Goal: Task Accomplishment & Management: Complete application form

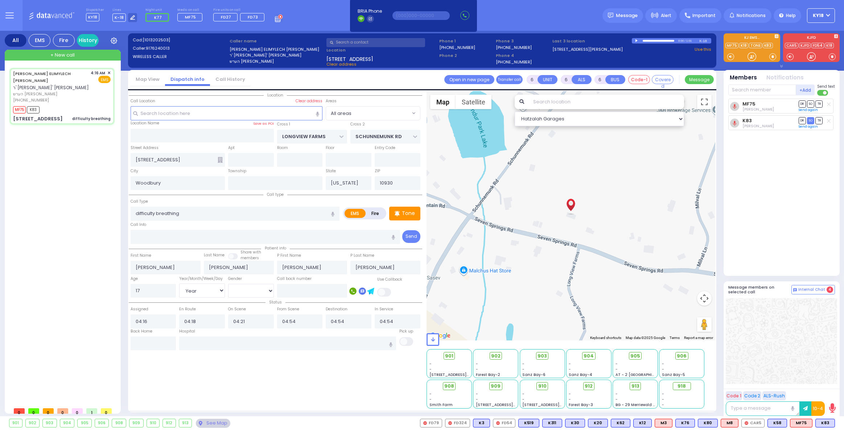
select select "Year"
select select "[DEMOGRAPHIC_DATA]"
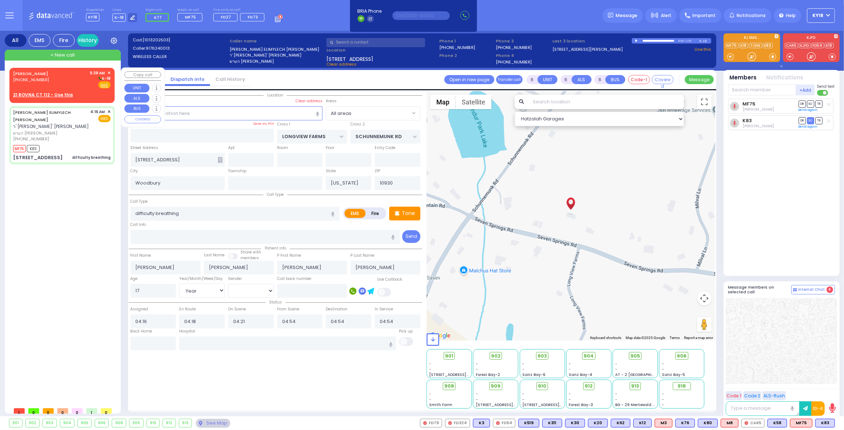
click at [63, 81] on div "MOSHE HERSHKOWITZ (845) 544-4403 5:39 AM ✕ K-18 EMS" at bounding box center [62, 79] width 98 height 19
type input "2"
type input "1"
select select
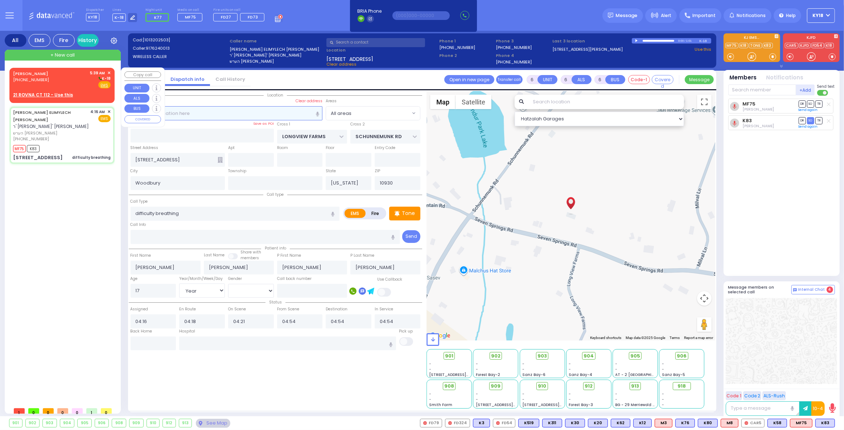
radio input "true"
type input "[PERSON_NAME]"
type input "HERSHKOWITZ"
select select
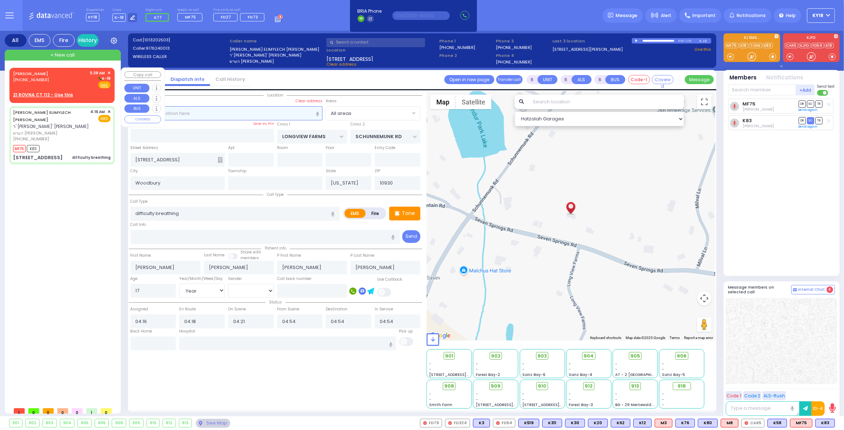
type input "05:39"
select select "Hatzalah Garages"
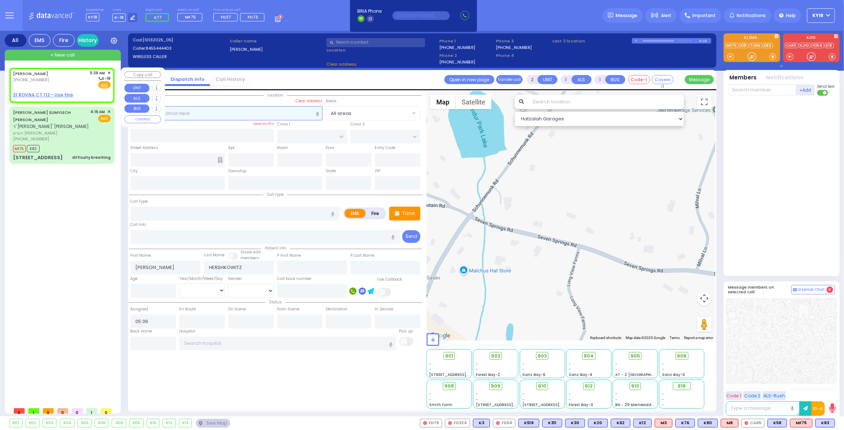
select select
radio input "true"
select select
select select "Hatzalah Garages"
click at [51, 94] on u "21 ROVNA CT 112 - Use this" at bounding box center [43, 95] width 60 height 6
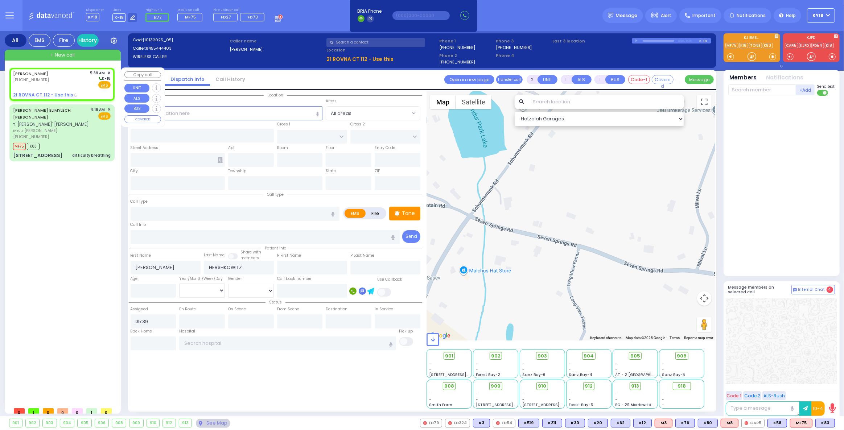
select select
radio input "true"
select select
select select "Hatzalah Garages"
select select
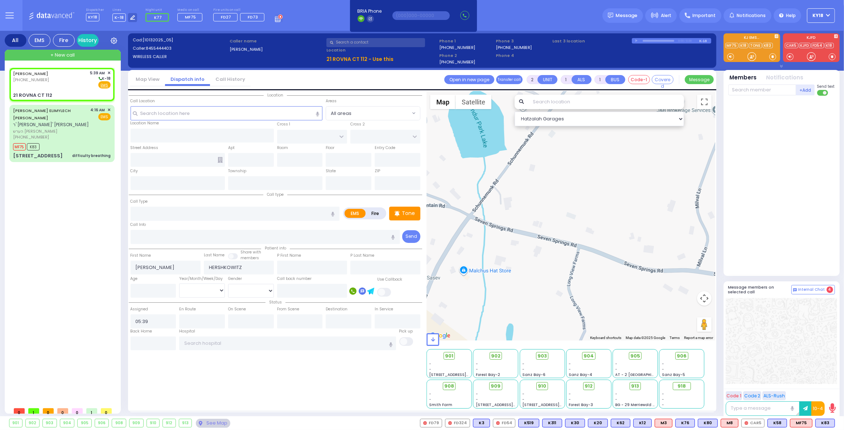
radio input "true"
select select
select select "Hatzalah Garages"
type input "CHEVRON RD"
type input "[GEOGRAPHIC_DATA]"
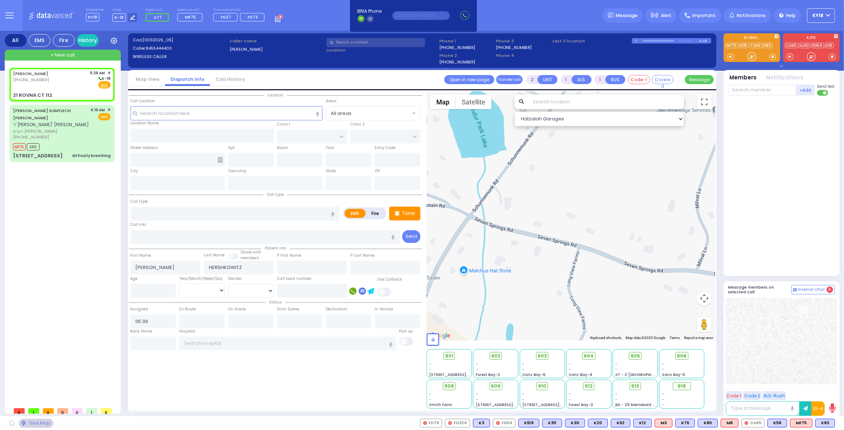
type input "21 ROVNA CT"
type input "112"
type input "Monroe"
type input "[US_STATE]"
type input "10950"
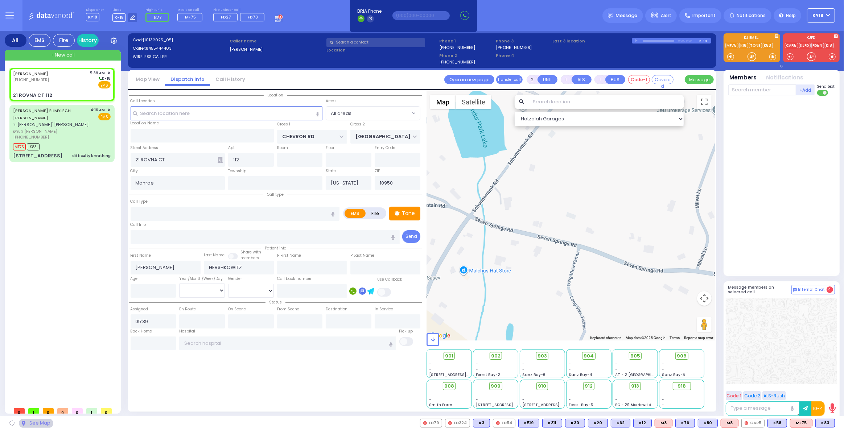
select select "SECTION 5"
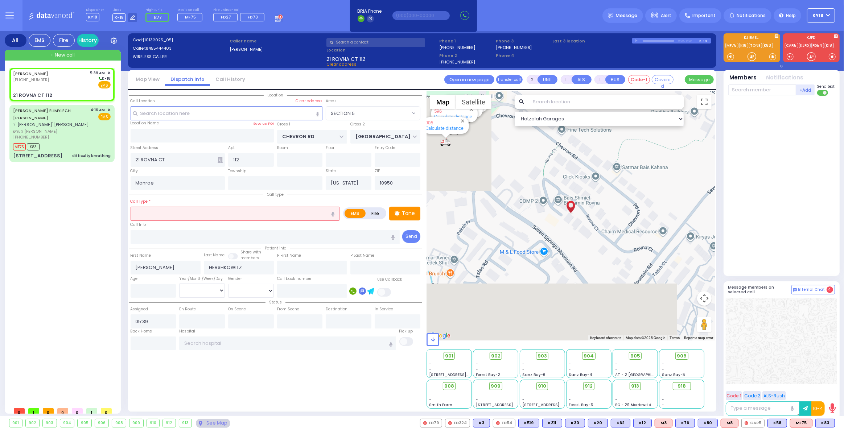
click at [193, 217] on input "text" at bounding box center [235, 214] width 209 height 14
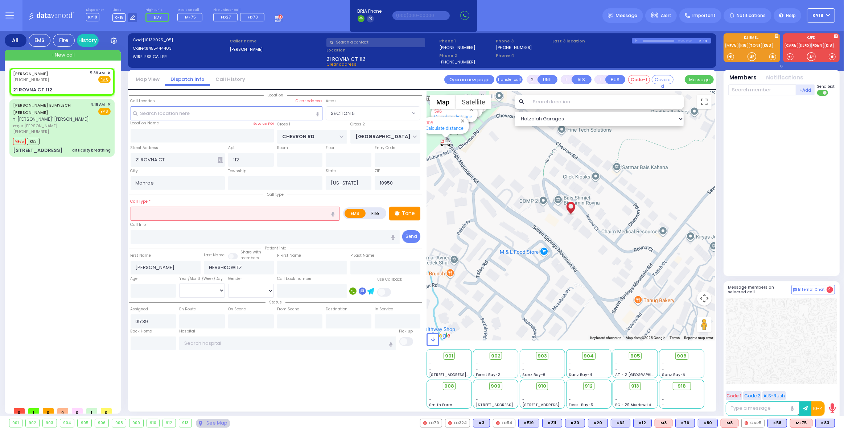
select select
radio input "true"
select select
select select "Hatzalah Garages"
select select "SECTION 5"
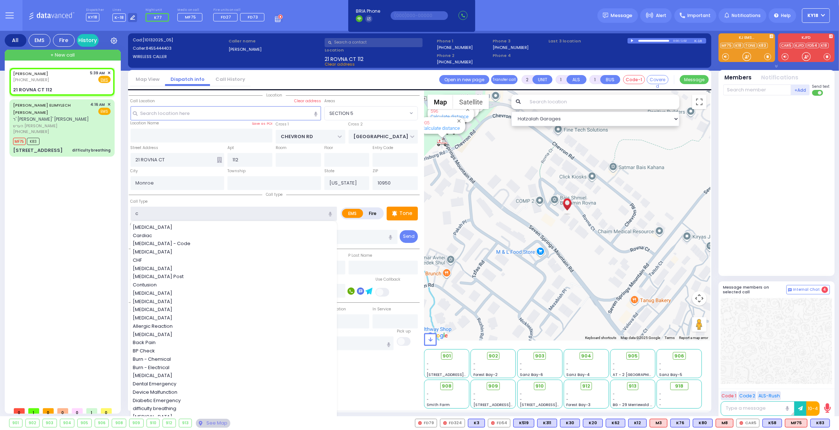
type input "ch"
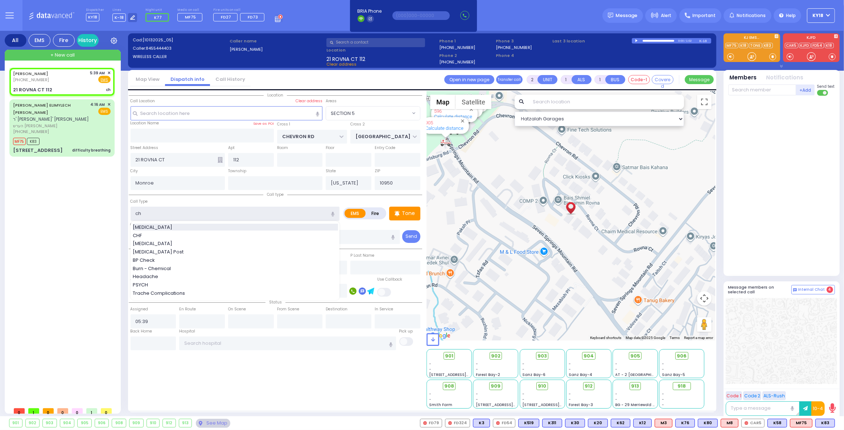
select select
radio input "true"
select select
type input "ch"
select select "SECTION 5"
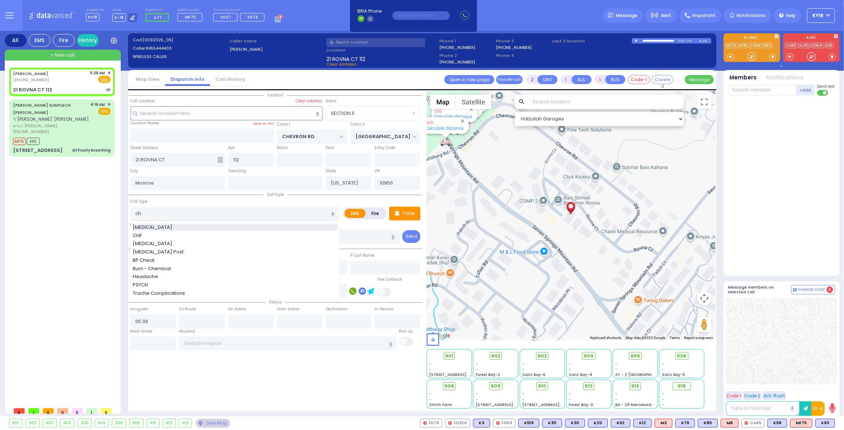
select select "Hatzalah Garages"
click at [145, 226] on span "[MEDICAL_DATA]" at bounding box center [154, 227] width 42 height 7
type input "[MEDICAL_DATA]"
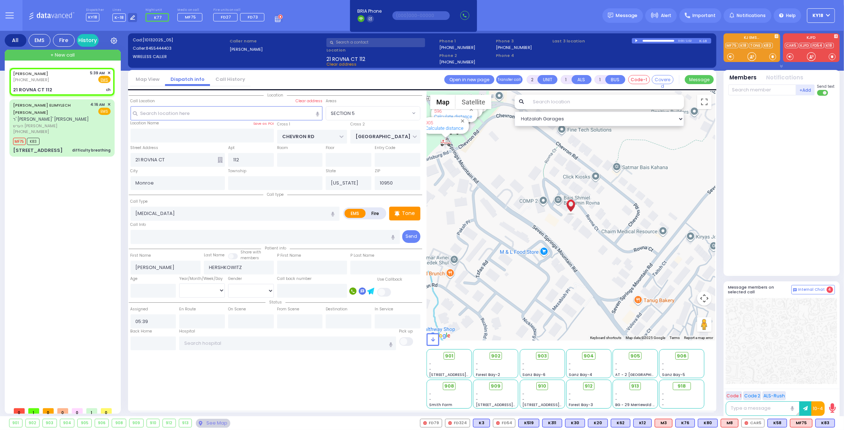
click at [428, 207] on div "594 Calculate distance 595 Calculate distance 596 Calculate distance 901 Calcul…" at bounding box center [571, 216] width 289 height 250
click at [418, 209] on div "Tone" at bounding box center [404, 214] width 31 height 14
select select
radio input "true"
select select
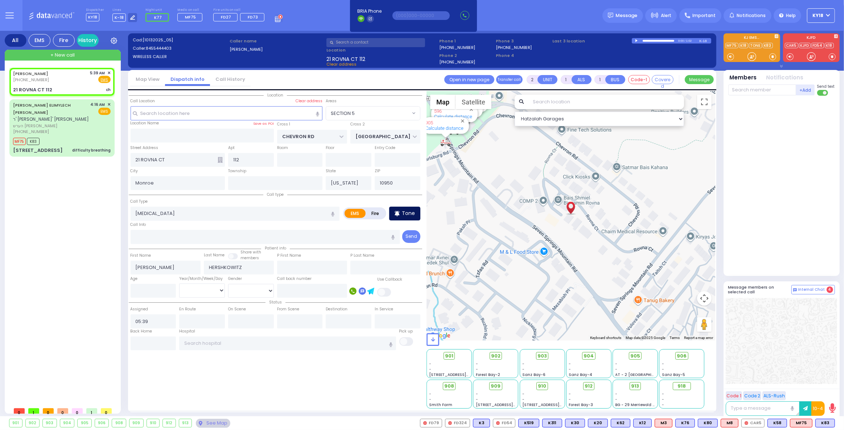
select select "Hatzalah Garages"
select select
radio input "true"
select select
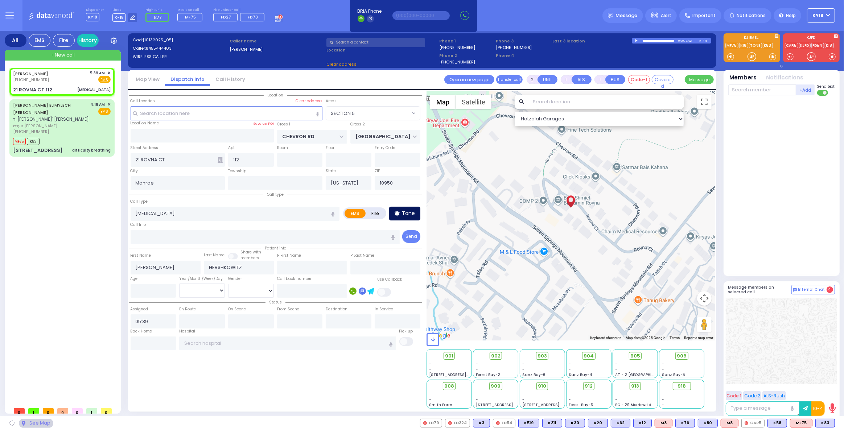
select select "Hatzalah Garages"
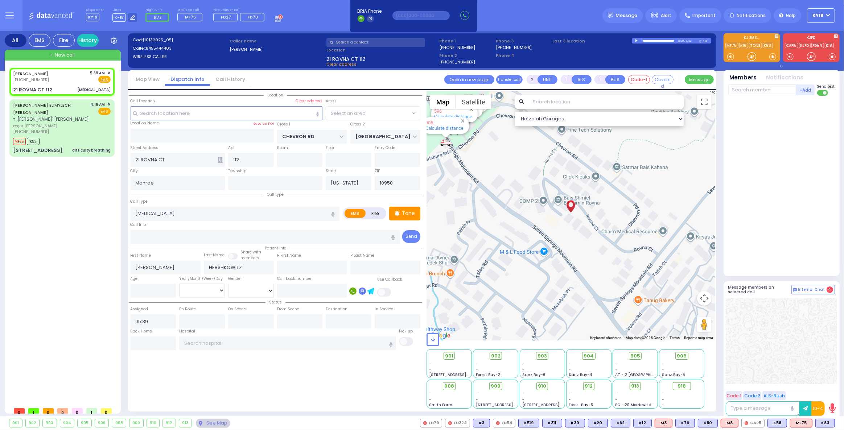
select select "SECTION 5"
click at [160, 288] on input "number" at bounding box center [154, 291] width 46 height 14
type input "21"
click at [179, 289] on div "Year/Month/Week/Day Year Month Week Day" at bounding box center [202, 286] width 49 height 23
select select
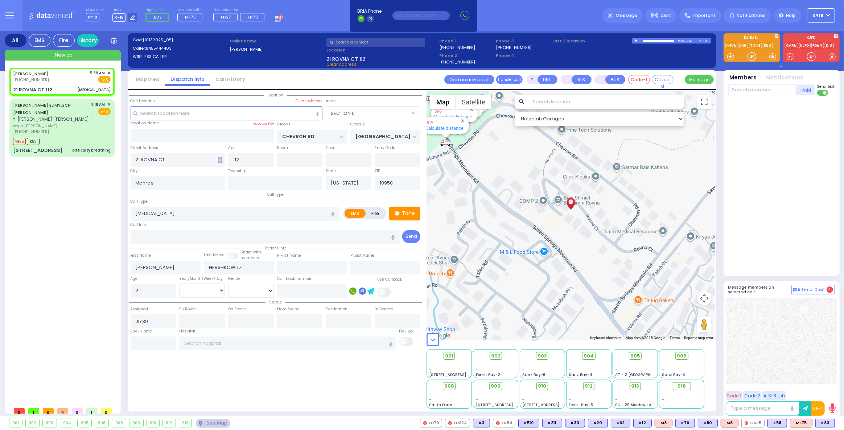
radio input "true"
select select
select select "Hatzalah Garages"
click at [191, 288] on select "Year Month Week Day" at bounding box center [202, 291] width 46 height 14
select select "SECTION 5"
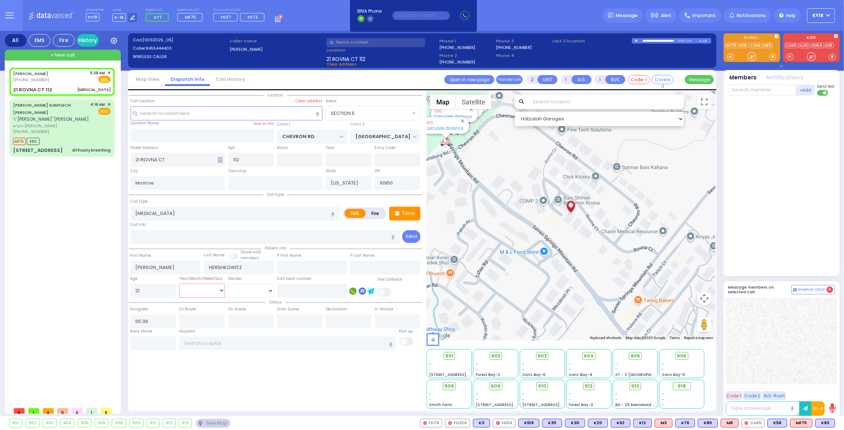
select select "Year"
click at [179, 284] on select "Year Month Week Day" at bounding box center [202, 291] width 46 height 14
select select
radio input "true"
select select "Year"
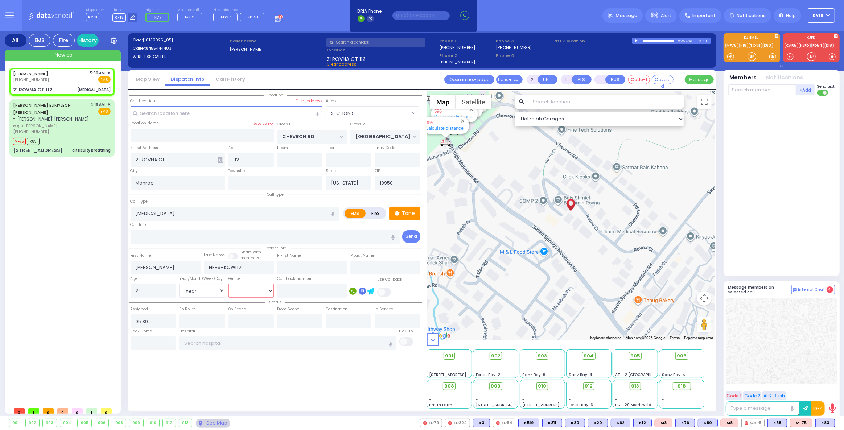
click at [236, 289] on select "Male Female" at bounding box center [251, 291] width 46 height 14
select select "Hatzalah Garages"
select select "SECTION 5"
select select "[DEMOGRAPHIC_DATA]"
click at [228, 284] on select "Male Female" at bounding box center [251, 291] width 46 height 14
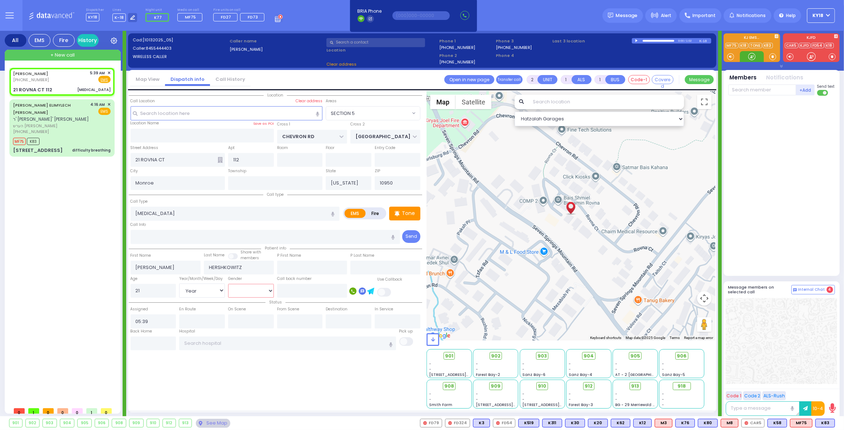
select select
radio input "true"
select select "Year"
select select "[DEMOGRAPHIC_DATA]"
select select "Hatzalah Garages"
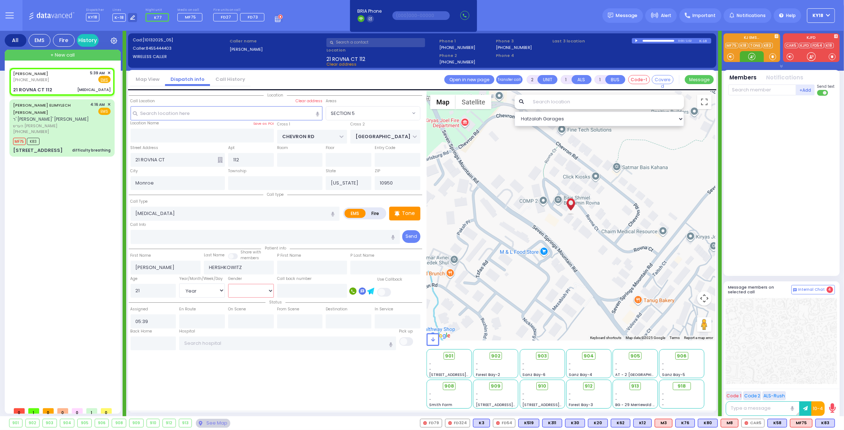
select select "SECTION 5"
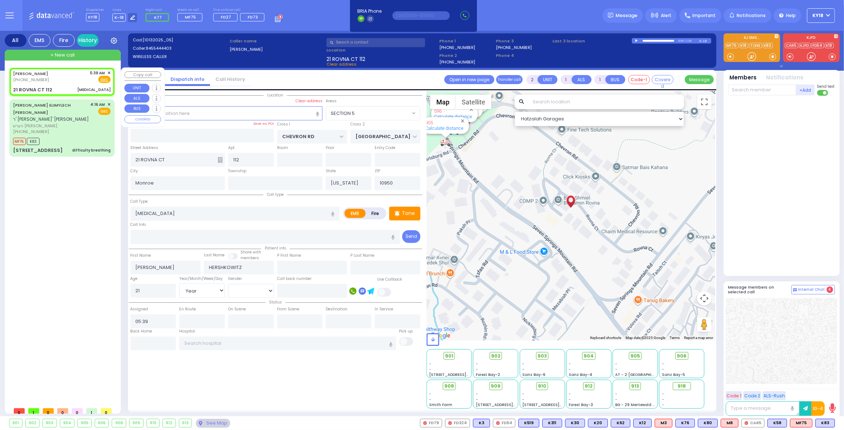
click at [55, 83] on div "MOSHE HERSHKOWITZ (845) 544-4403 5:39 AM ✕ Fire EMS" at bounding box center [62, 82] width 102 height 26
select select
radio input "true"
select select "Year"
select select "[DEMOGRAPHIC_DATA]"
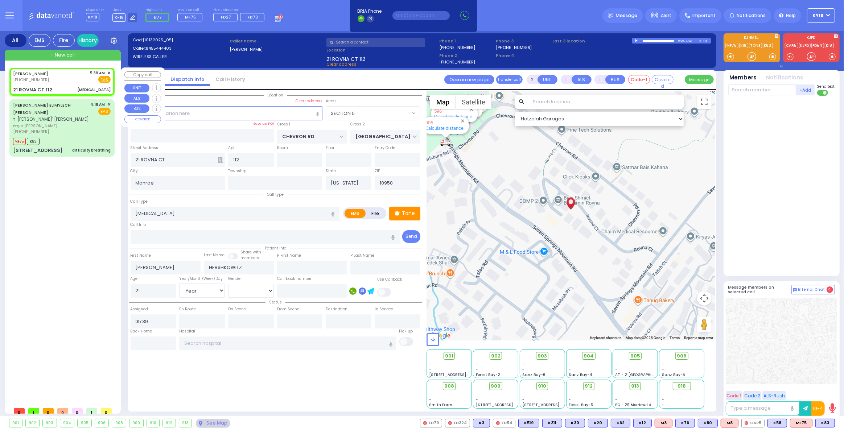
select select "Hatzalah Garages"
select select "SECTION 5"
click at [73, 84] on div "MOSHE HERSHKOWITZ (845) 544-4403 5:39 AM ✕ Fire EMS" at bounding box center [62, 82] width 102 height 26
select select
radio input "true"
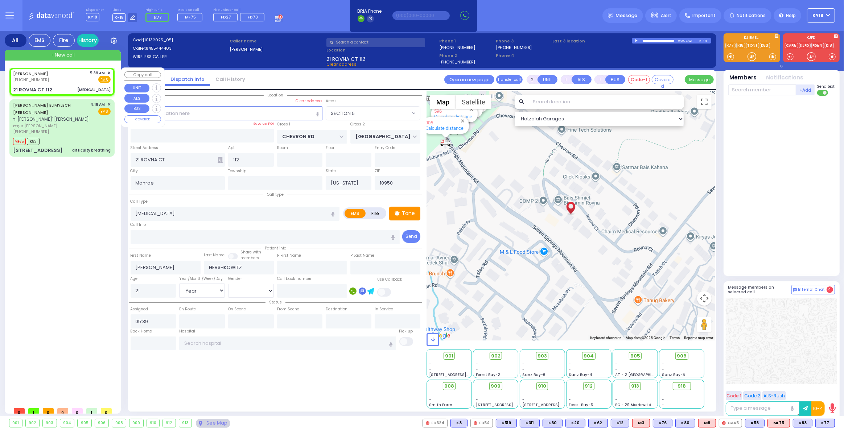
select select "Year"
select select "[DEMOGRAPHIC_DATA]"
select select "SECTION 5"
select select "Hatzalah Garages"
drag, startPoint x: 828, startPoint y: 422, endPoint x: 828, endPoint y: 408, distance: 13.8
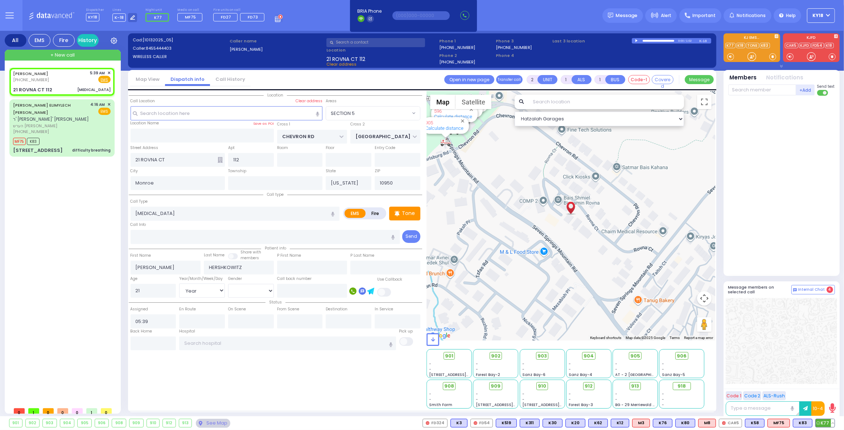
click at [828, 422] on span "K77" at bounding box center [825, 423] width 19 height 8
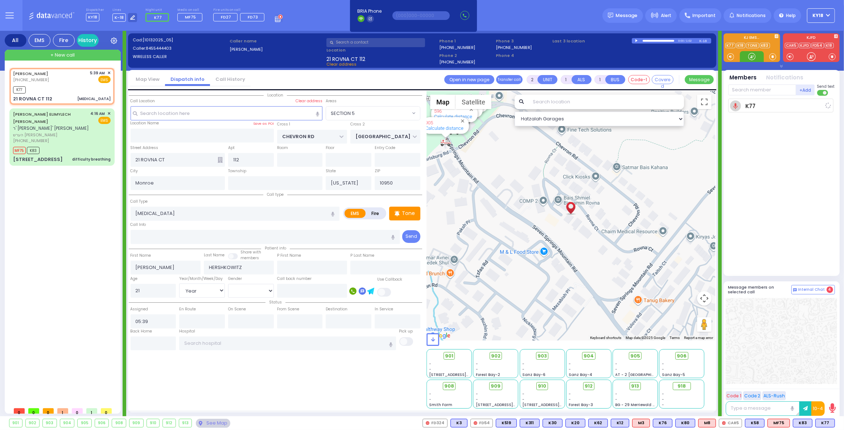
select select
radio input "true"
select select "Year"
select select "[DEMOGRAPHIC_DATA]"
type input "05:41"
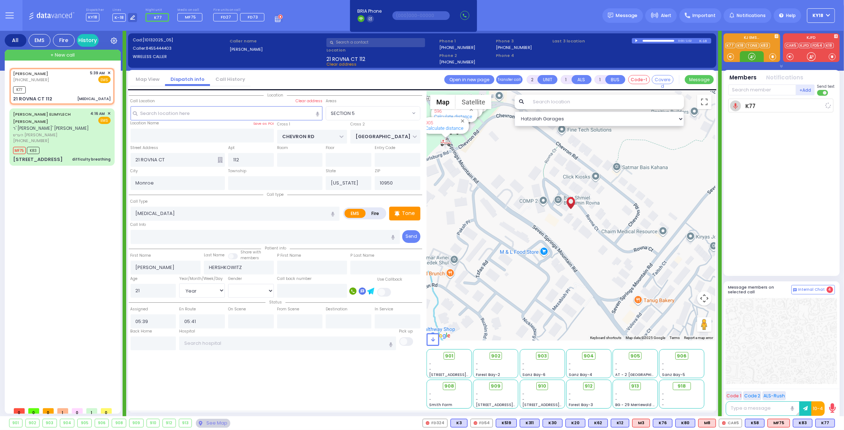
select select "Hatzalah Garages"
select select "SECTION 5"
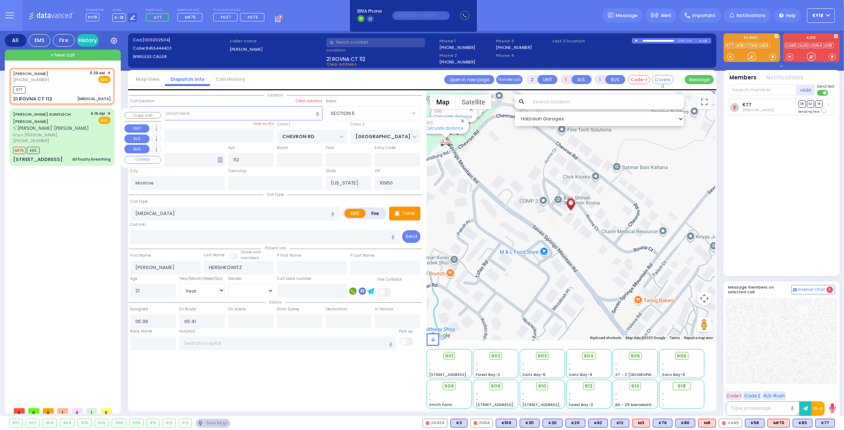
click at [98, 137] on div "HERSH ELIMYLECH RUBINFELD ר' פנחס חיים - ר' מרדכי ראזענפעלד הערש אלימלך רובינפע…" at bounding box center [62, 137] width 102 height 55
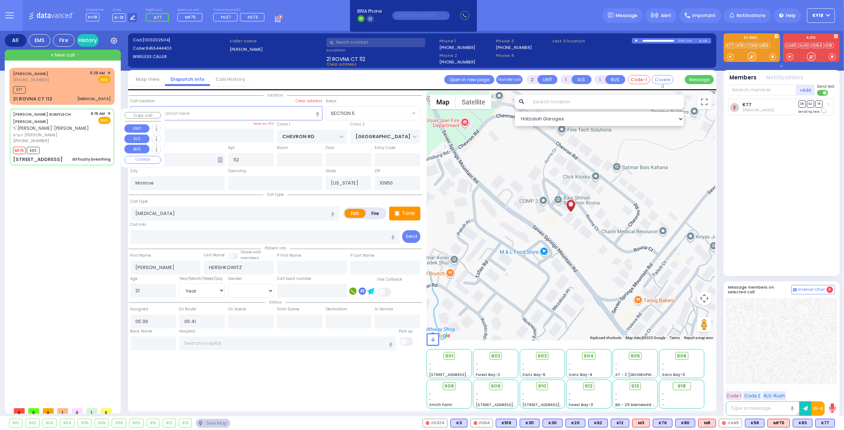
type input "6"
select select
type input "difficulty breathing"
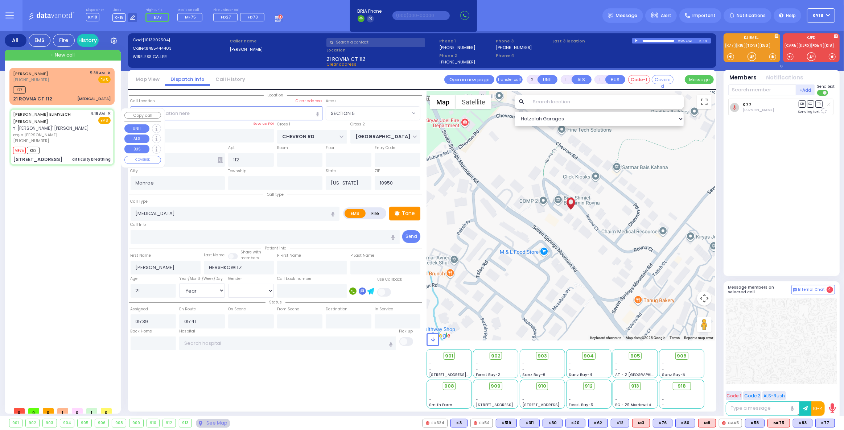
radio input "true"
type input "HERSH ELIMYLECH"
type input "RUBINFELD"
type input "Shulem"
type input "Rubinfeld"
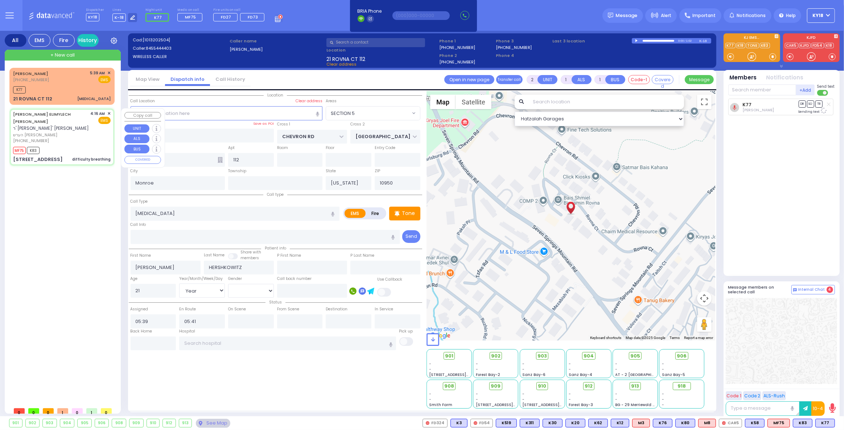
type input "17"
select select "Year"
select select "[DEMOGRAPHIC_DATA]"
type input "04:16"
type input "04:18"
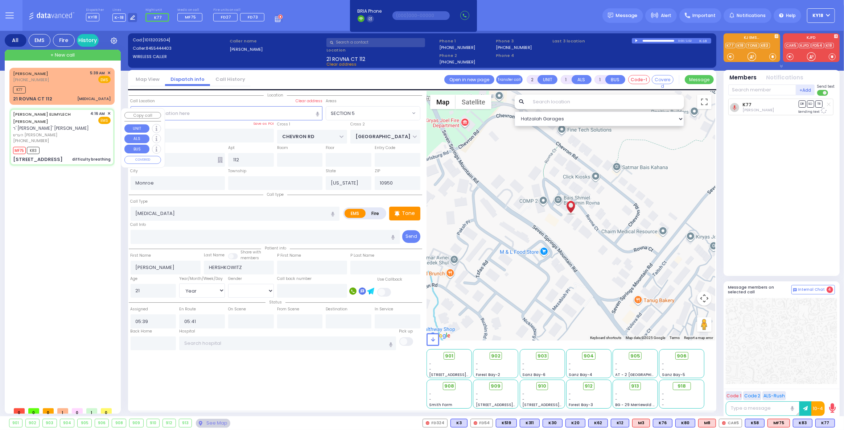
type input "04:21"
type input "04:54"
type input "LONGVIEW FARMS"
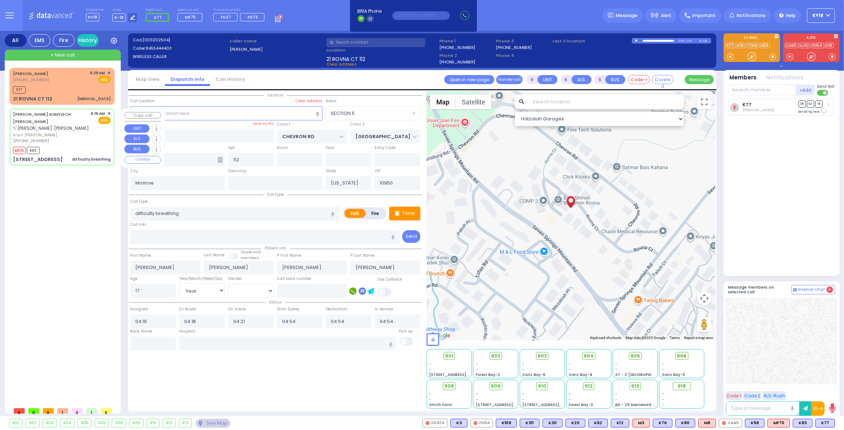
type input "SCHUNNEMUNK RD"
type input "202 7 Springs Road"
type input "Woodbury"
type input "10930"
select select "Hatzalah Garages"
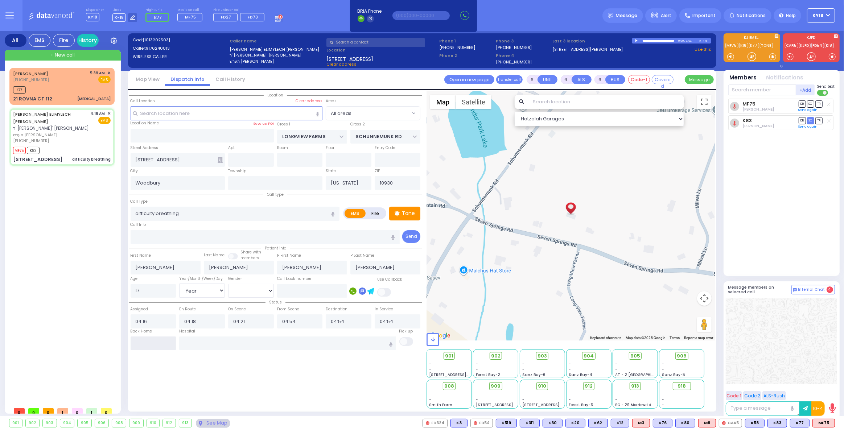
click at [151, 339] on input "text" at bounding box center [154, 344] width 46 height 14
type input "05:42"
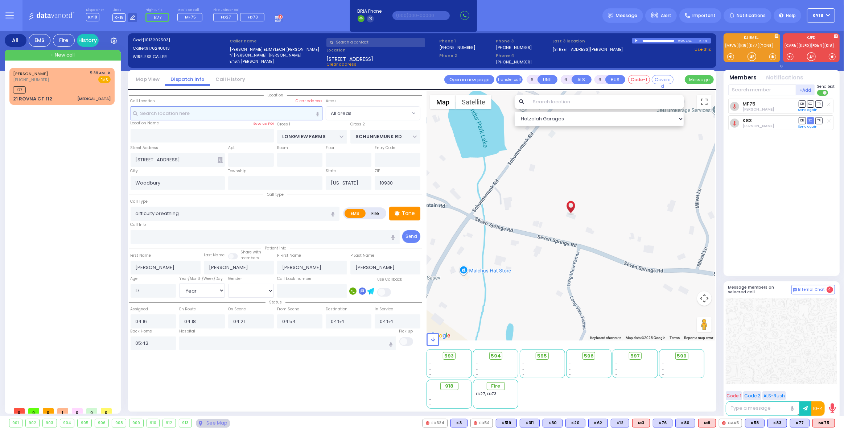
select select
radio input "true"
select select
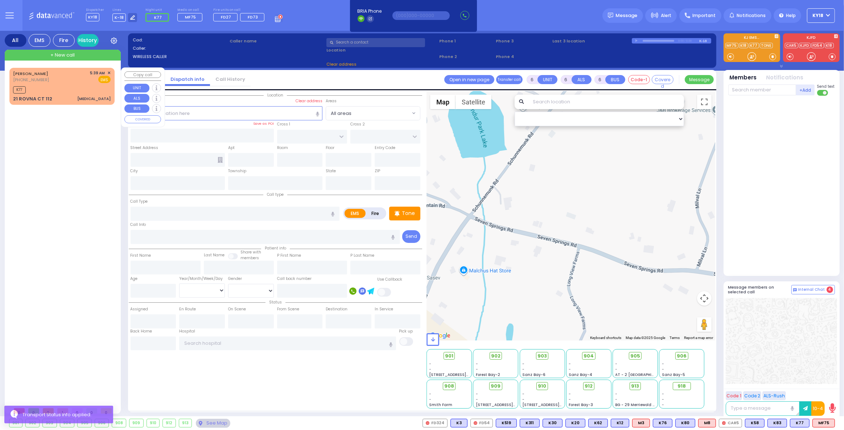
click at [78, 96] on div "21 ROVNA CT 112 Chest Pain" at bounding box center [62, 98] width 98 height 7
type input "2"
type input "1"
select select
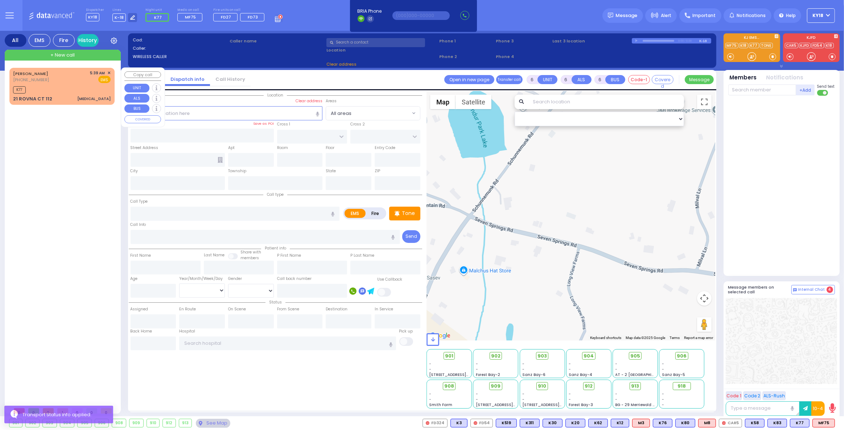
type input "[MEDICAL_DATA]"
radio input "true"
type input "[PERSON_NAME]"
type input "HERSHKOWITZ"
type input "21"
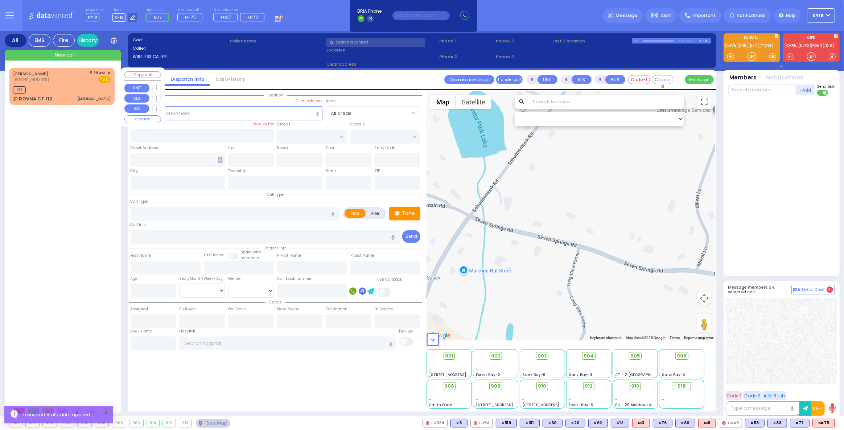
select select "Year"
select select "[DEMOGRAPHIC_DATA]"
type input "05:39"
type input "05:41"
select select "Hatzalah Garages"
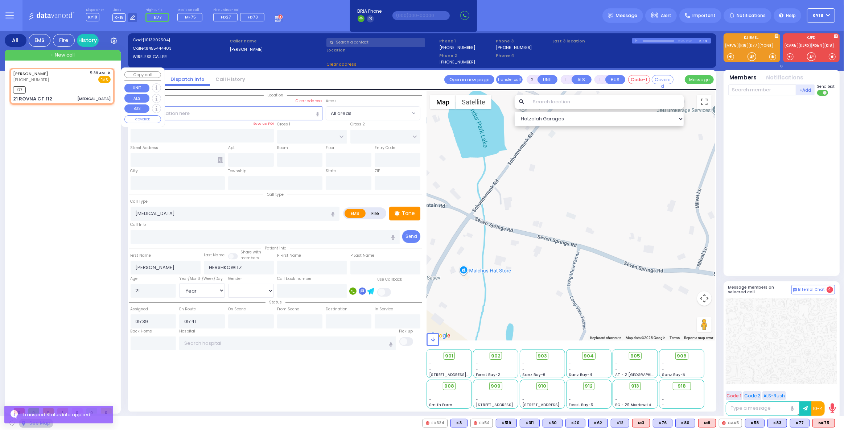
type input "CHEVRON RD"
type input "[GEOGRAPHIC_DATA]"
type input "21 ROVNA CT"
type input "112"
type input "Monroe"
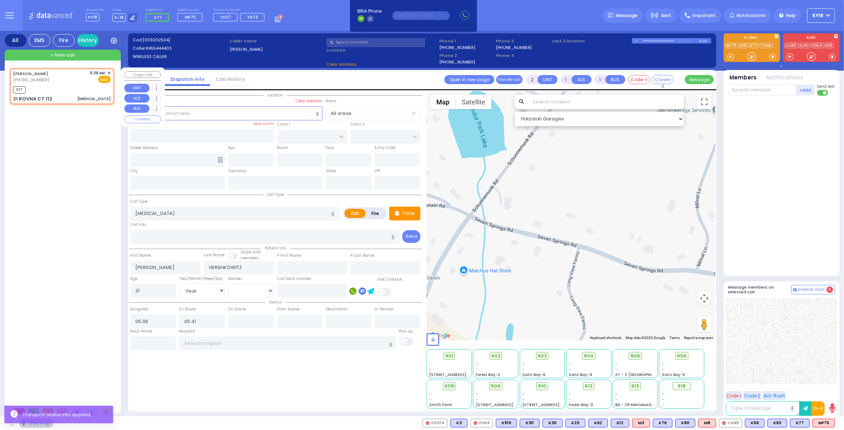
type input "[US_STATE]"
type input "10950"
select select "SECTION 5"
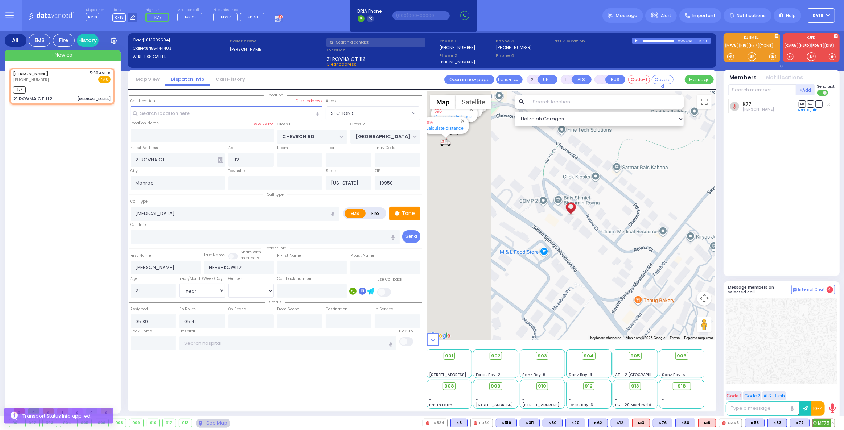
click at [820, 424] on span "MF75" at bounding box center [824, 423] width 22 height 8
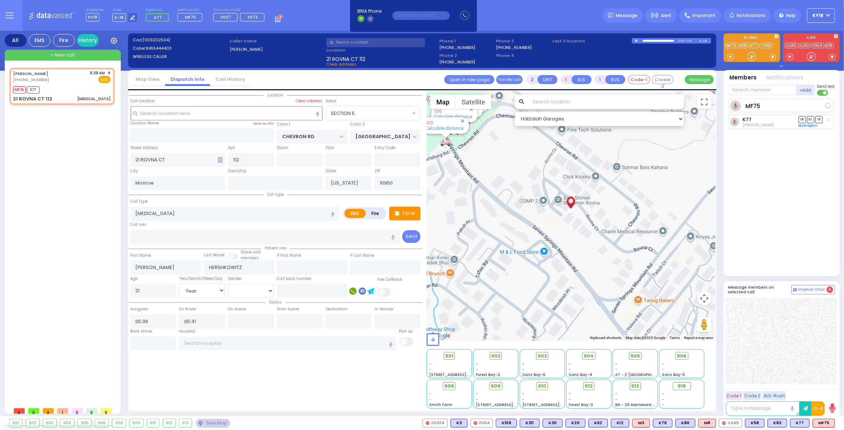
select select
radio input "true"
select select "Year"
select select "[DEMOGRAPHIC_DATA]"
select select "Hatzalah Garages"
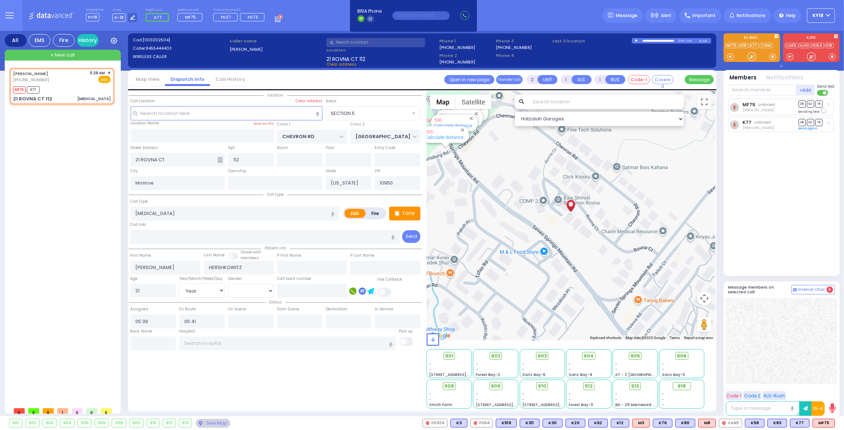
select select "SECTION 5"
type input "6"
select select
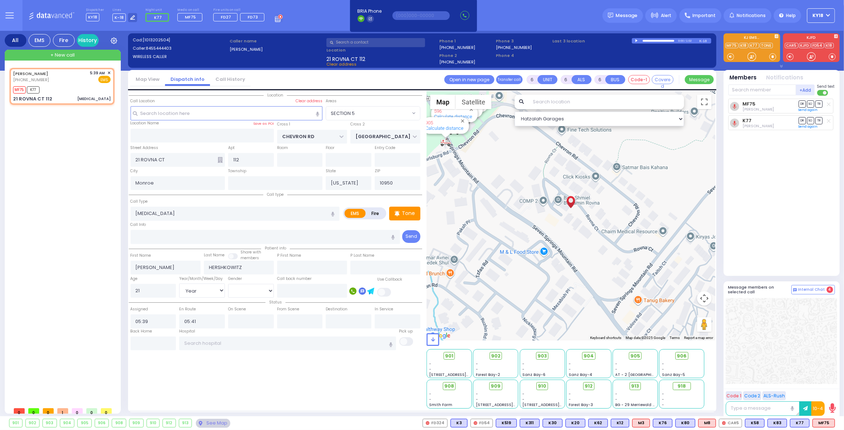
radio input "true"
type input "Unknown"
select select "Year"
select select "[DEMOGRAPHIC_DATA]"
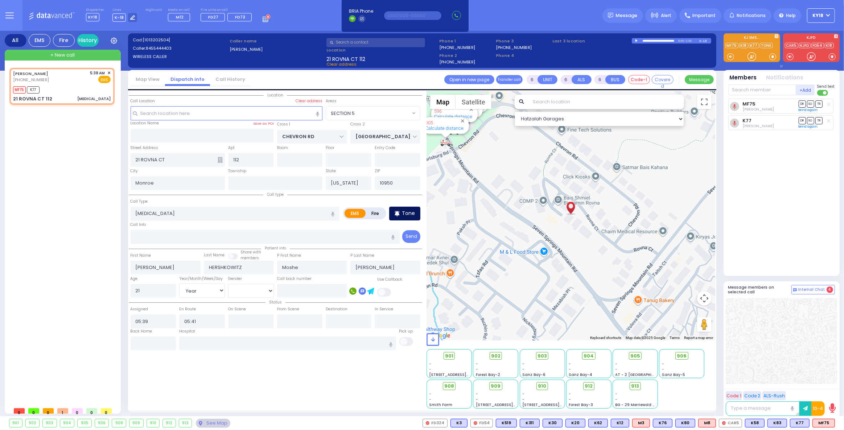
click at [404, 218] on div "Tone" at bounding box center [404, 214] width 31 height 14
click at [199, 345] on input "text" at bounding box center [287, 344] width 217 height 14
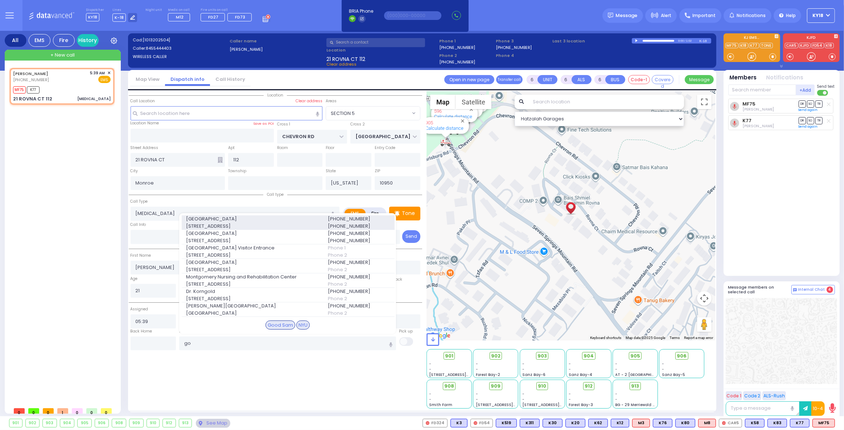
click at [202, 225] on span "255 Lafayette Ave." at bounding box center [252, 226] width 133 height 7
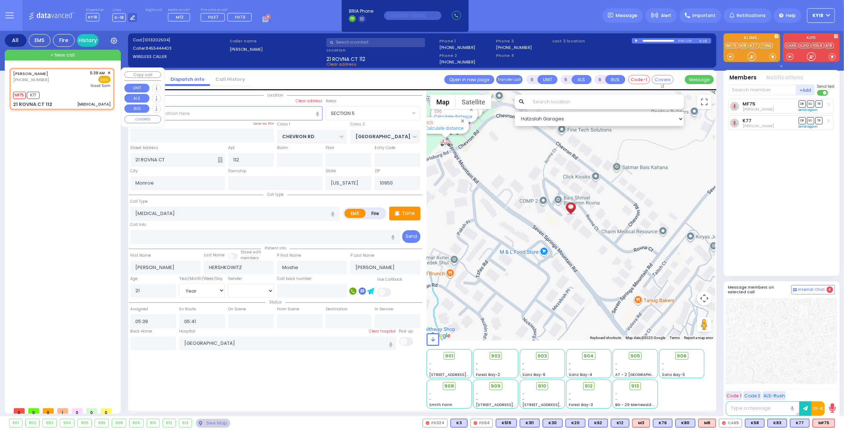
click at [86, 96] on div "MF75 K77" at bounding box center [62, 94] width 98 height 9
click at [411, 212] on p "Tone" at bounding box center [408, 214] width 13 height 8
click at [66, 86] on div "MOSHE HERSHKOWITZ (845) 544-4403 5:39 AM ✕ EMS Good Sam" at bounding box center [62, 79] width 98 height 19
click at [66, 85] on div "MOSHE HERSHKOWITZ (845) 544-4403 5:39 AM ✕ EMS Good Sam" at bounding box center [62, 79] width 98 height 19
click at [406, 210] on p "Tone" at bounding box center [408, 214] width 13 height 8
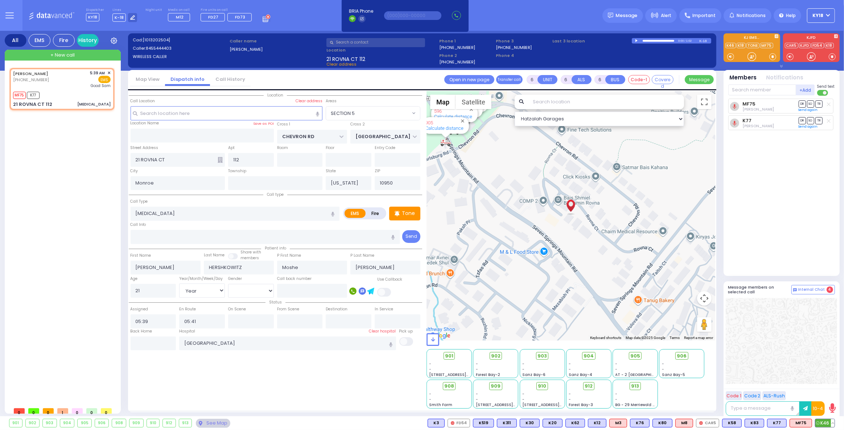
click at [820, 424] on span "K46" at bounding box center [824, 423] width 19 height 8
click at [417, 214] on div "Tone" at bounding box center [404, 214] width 31 height 14
drag, startPoint x: 823, startPoint y: 422, endPoint x: 821, endPoint y: 386, distance: 36.3
click at [0, 0] on span "K81" at bounding box center [0, 0] width 0 height 0
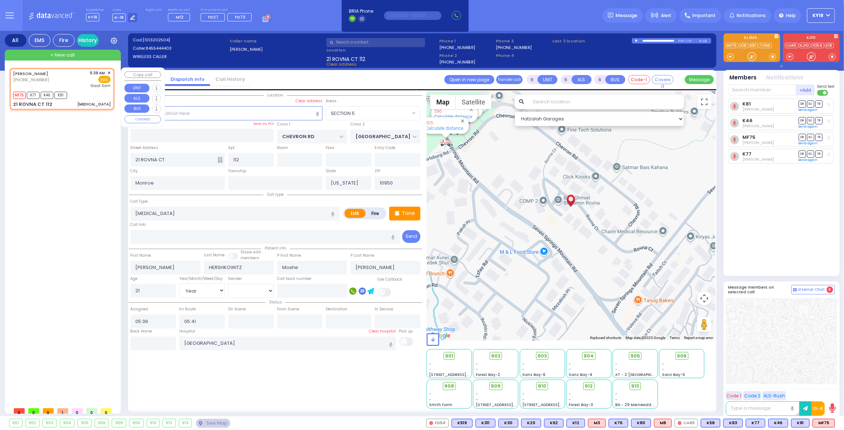
click at [82, 98] on div "MF75 K77 K46 K81" at bounding box center [62, 94] width 98 height 9
click at [87, 99] on div "MOSHE HERSHKOWITZ (845) 544-4403 5:39 AM ✕ EMS MF75 K77 K46 K81" at bounding box center [62, 89] width 102 height 40
click at [636, 356] on span "905" at bounding box center [638, 356] width 10 height 7
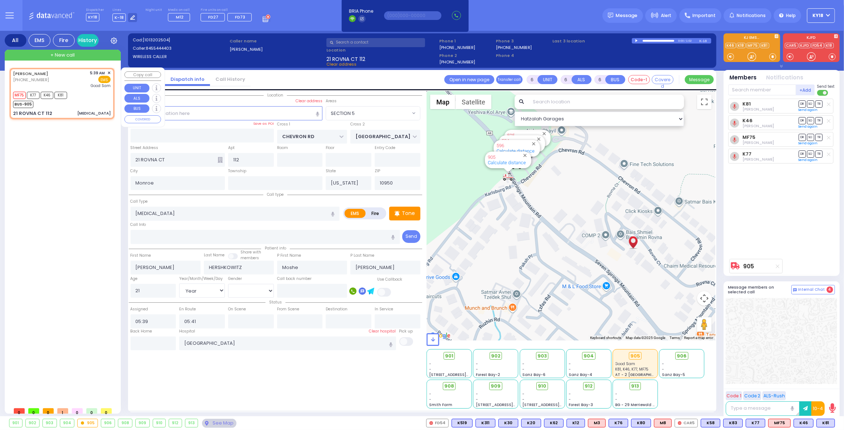
click at [84, 96] on div "MF75 K77 K46 K81 BUS-905" at bounding box center [62, 99] width 98 height 18
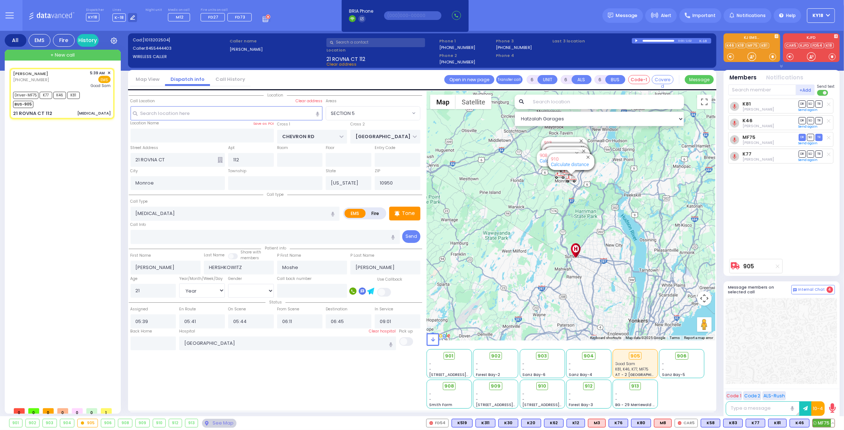
click at [834, 424] on button at bounding box center [833, 423] width 4 height 8
click at [831, 339] on icon at bounding box center [828, 341] width 8 height 8
click at [748, 340] on div at bounding box center [781, 341] width 111 height 86
click at [809, 422] on span "K46" at bounding box center [799, 423] width 19 height 8
click at [808, 425] on button at bounding box center [807, 423] width 4 height 8
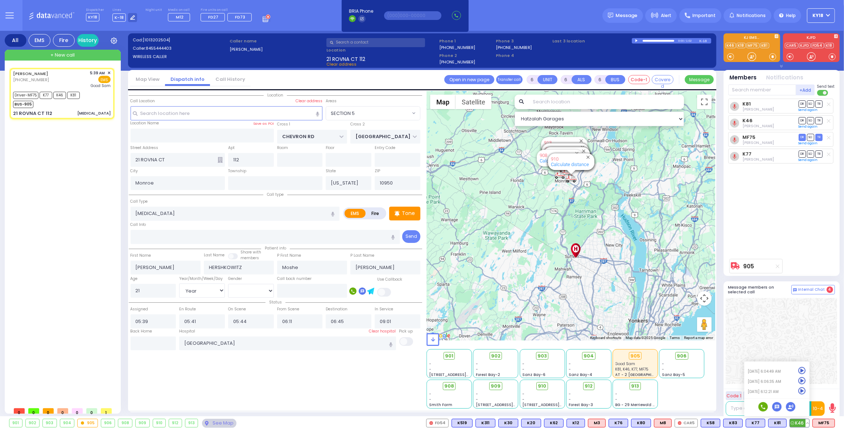
click at [801, 390] on icon at bounding box center [802, 391] width 8 height 8
select select "SECTION 5"
select select "Year"
select select "[DEMOGRAPHIC_DATA]"
select select
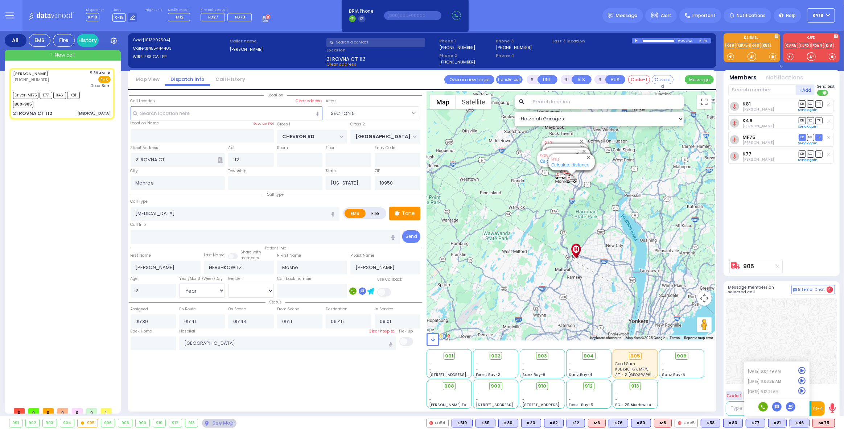
radio input "true"
select select "Year"
select select "[DEMOGRAPHIC_DATA]"
select select "Hatzalah Garages"
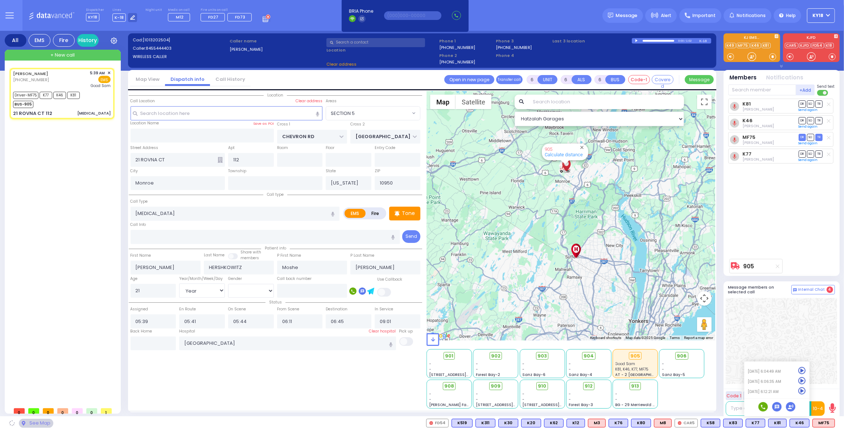
select select "SECTION 5"
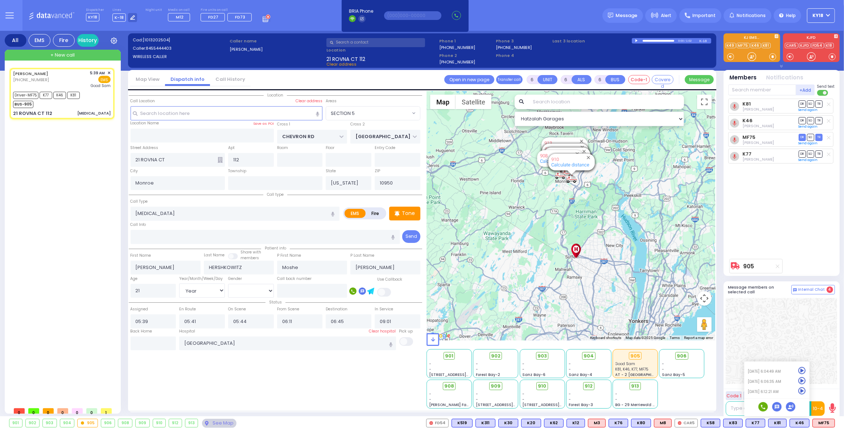
select select
radio input "true"
select select "Year"
select select "[DEMOGRAPHIC_DATA]"
select select "Hatzalah Garages"
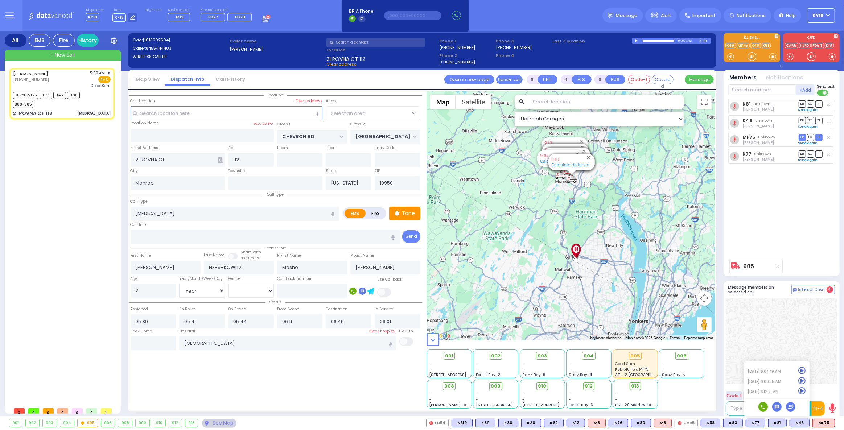
select select "SECTION 5"
select select
radio input "true"
select select "Year"
select select "[DEMOGRAPHIC_DATA]"
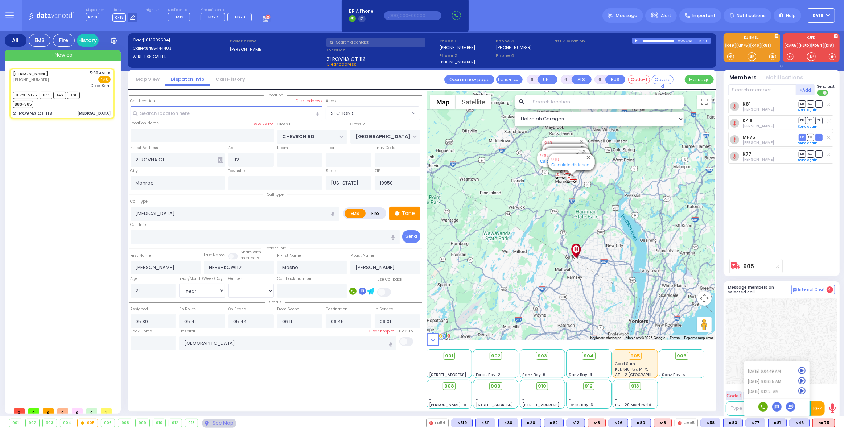
select select "Hatzalah Garages"
select select "SECTION 5"
select select
radio input "true"
select select "Year"
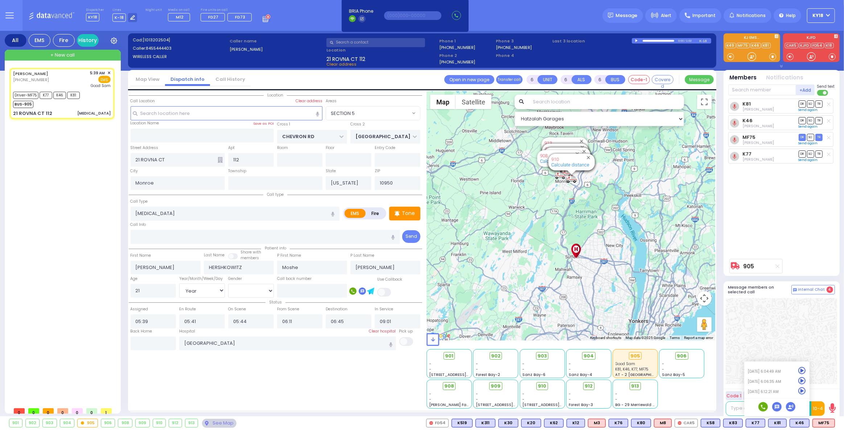
select select "[DEMOGRAPHIC_DATA]"
select select "Hatzalah Garages"
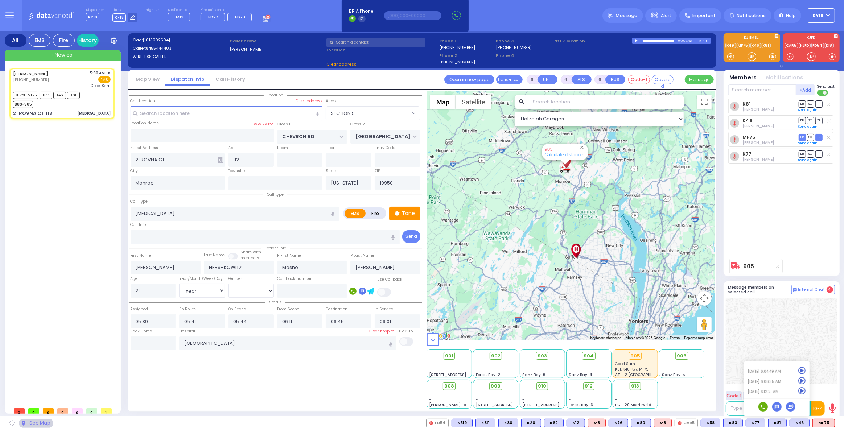
select select
radio input "true"
select select "Year"
select select "[DEMOGRAPHIC_DATA]"
select select "Hatzalah Garages"
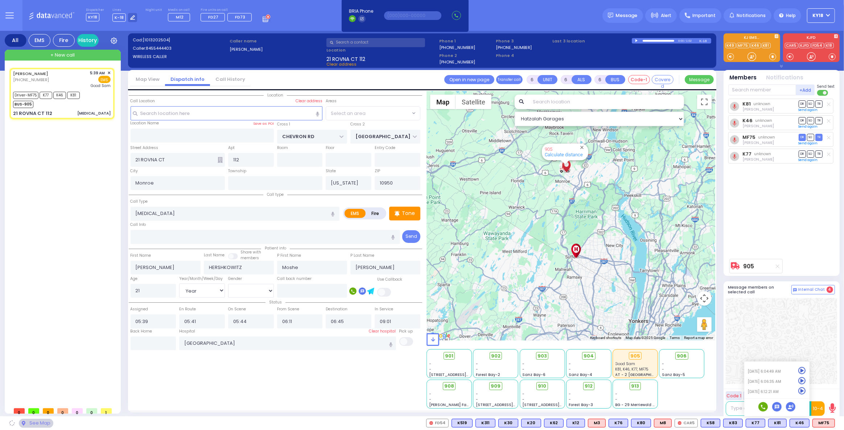
select select "SECTION 5"
select select
radio input "true"
select select "Year"
select select "[DEMOGRAPHIC_DATA]"
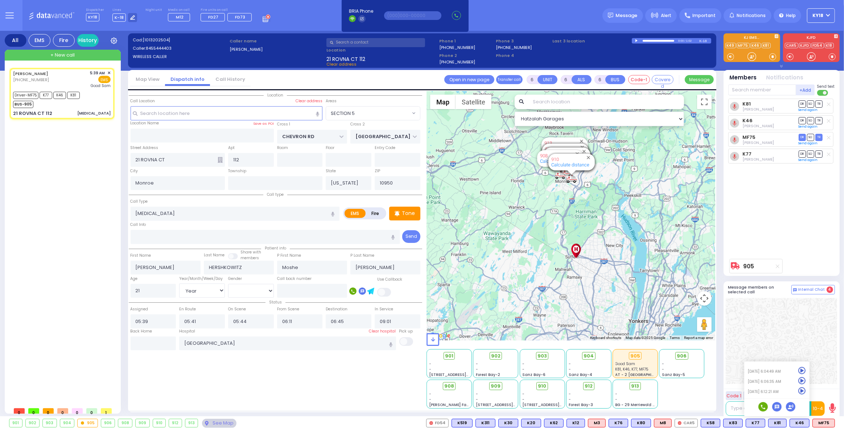
select select "SECTION 5"
select select "Hatzalah Garages"
select select
radio input "true"
select select "Year"
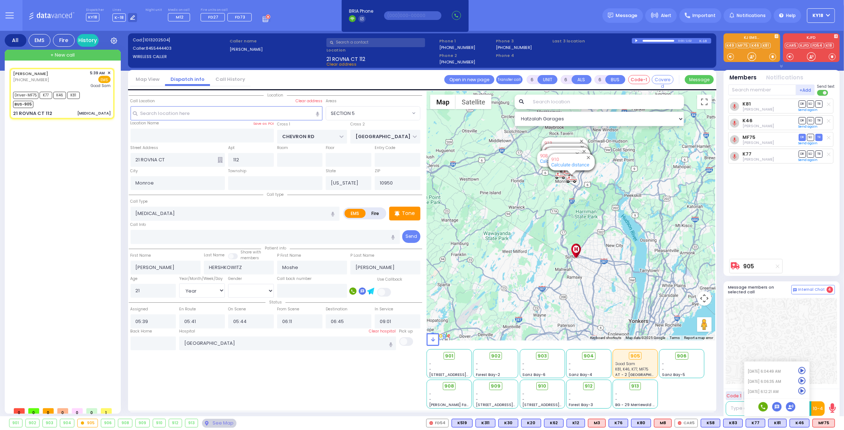
select select "[DEMOGRAPHIC_DATA]"
select select "Hatzalah Garages"
select select "SECTION 5"
select select
radio input "true"
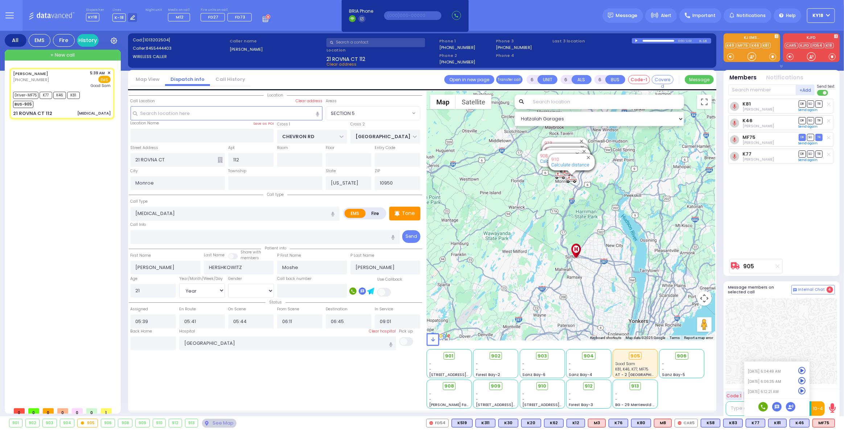
select select "Year"
select select "[DEMOGRAPHIC_DATA]"
select select "Hatzalah Garages"
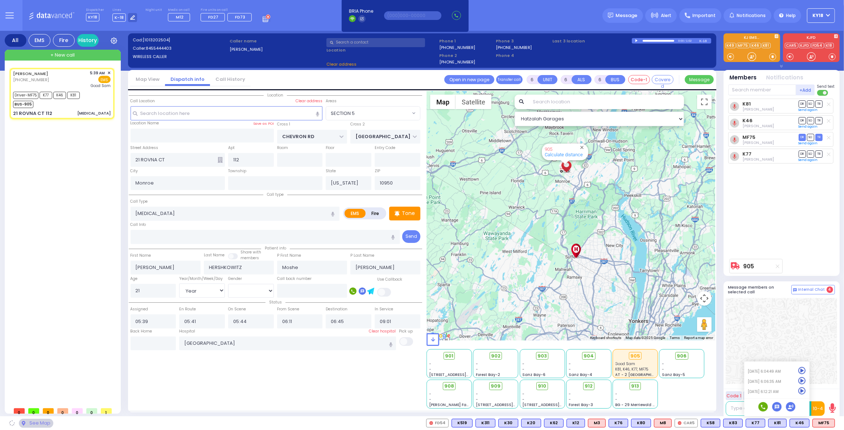
select select "SECTION 5"
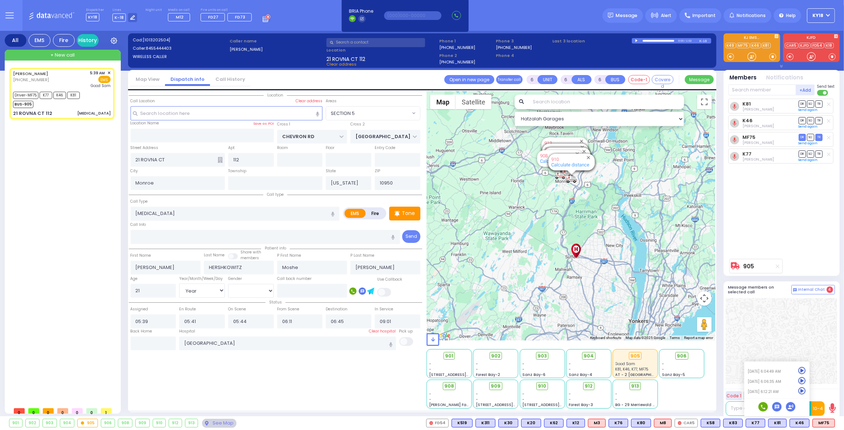
select select
radio input "true"
select select "Year"
select select "[DEMOGRAPHIC_DATA]"
select select "SECTION 5"
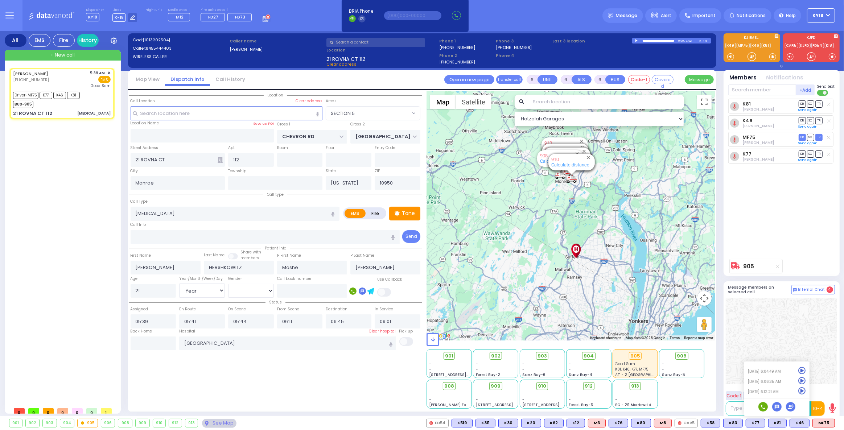
select select "Hatzalah Garages"
select select
radio input "true"
select select "Year"
select select "[DEMOGRAPHIC_DATA]"
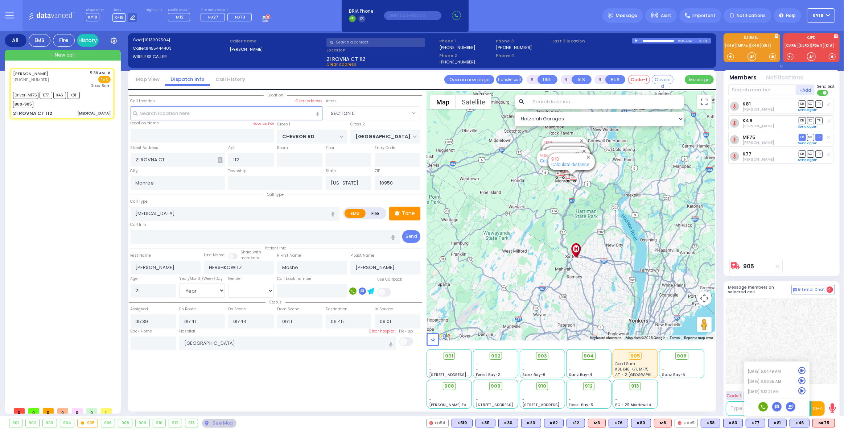
select select "SECTION 5"
select select "Hatzalah Garages"
select select
radio input "true"
select select "Year"
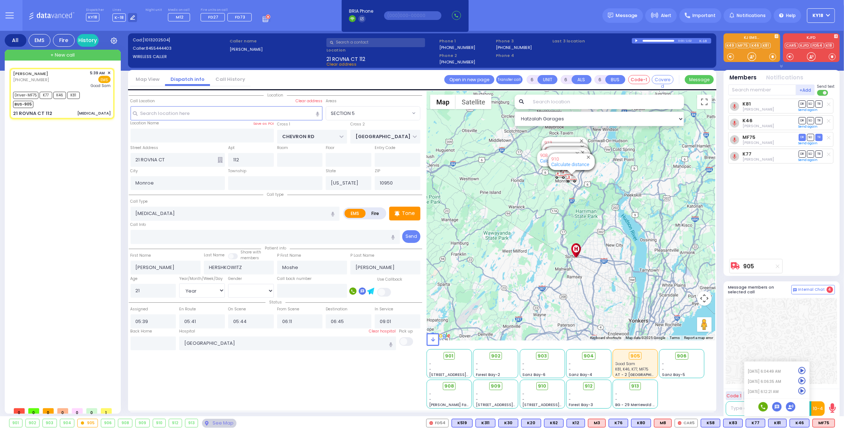
select select "[DEMOGRAPHIC_DATA]"
select select "Hatzalah Garages"
select select "SECTION 5"
select select
radio input "true"
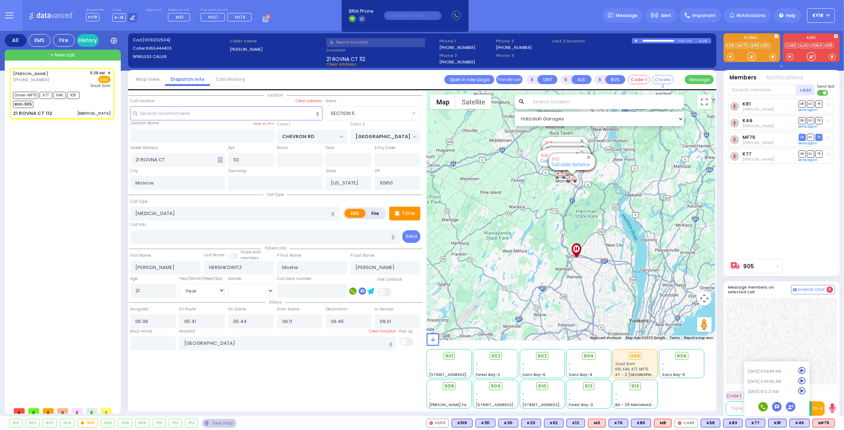
select select "Year"
select select "[DEMOGRAPHIC_DATA]"
select select "Hatzalah Garages"
select select "SECTION 5"
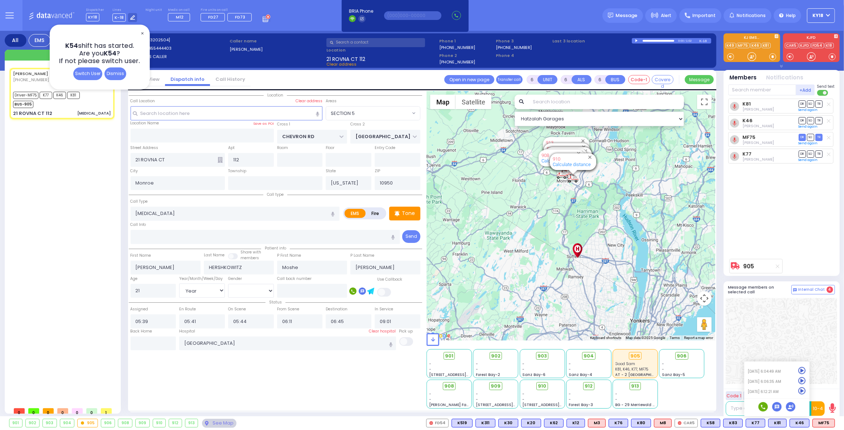
select select
radio input "true"
select select "Year"
select select "[DEMOGRAPHIC_DATA]"
select select "Hatzalah Garages"
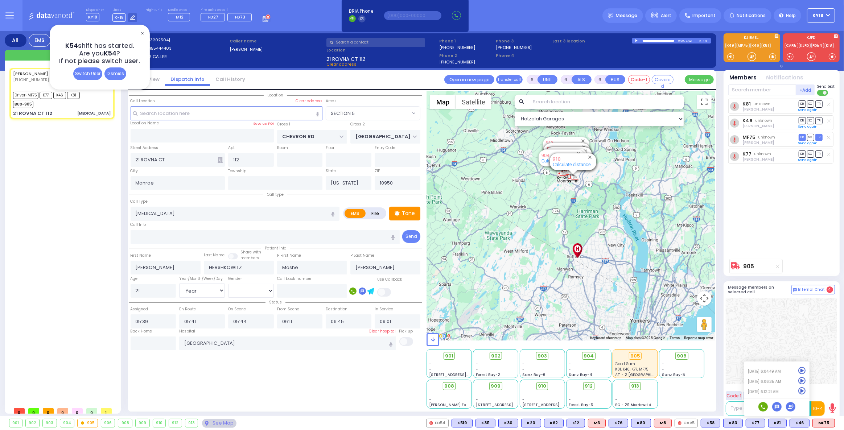
select select "SECTION 5"
select select
radio input "true"
select select "Year"
select select "[DEMOGRAPHIC_DATA]"
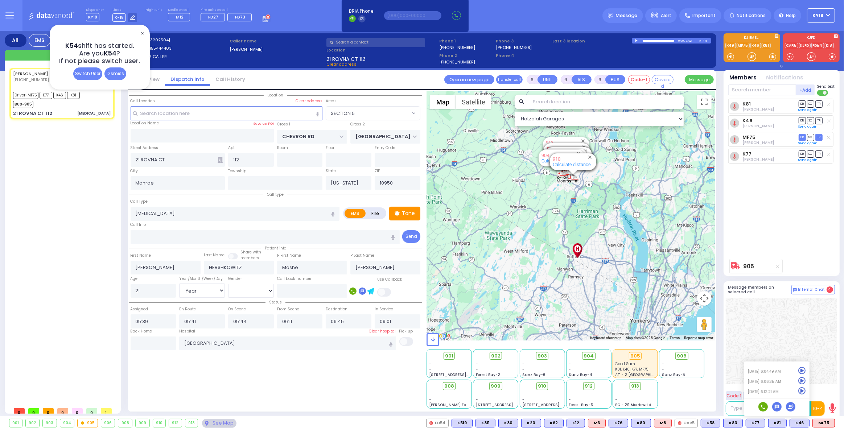
select select "Hatzalah Garages"
select select "SECTION 5"
select select
radio input "true"
select select "Year"
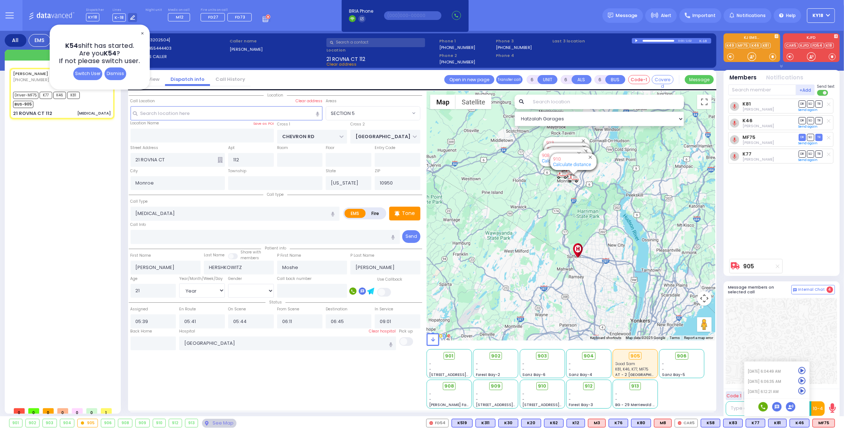
select select "[DEMOGRAPHIC_DATA]"
select select "Hatzalah Garages"
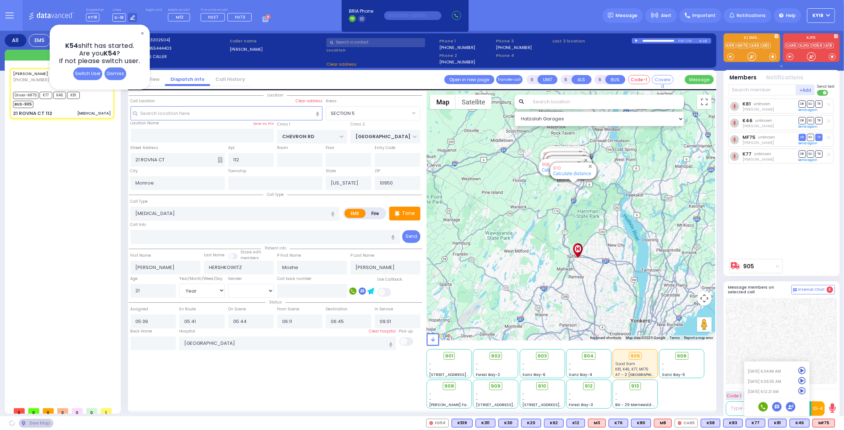
select select "SECTION 5"
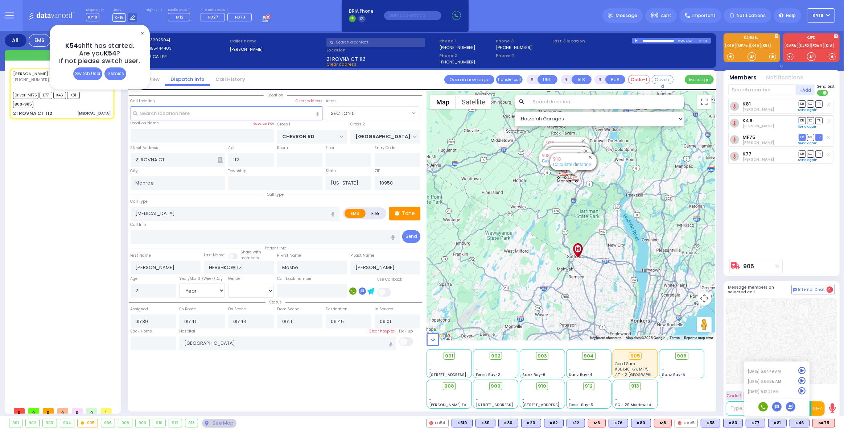
select select
radio input "true"
select select "Year"
select select "[DEMOGRAPHIC_DATA]"
select select "Hatzalah Garages"
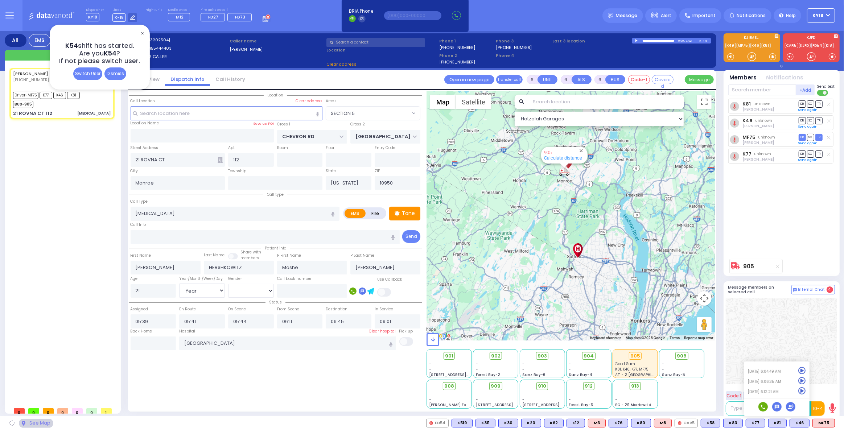
select select "SECTION 5"
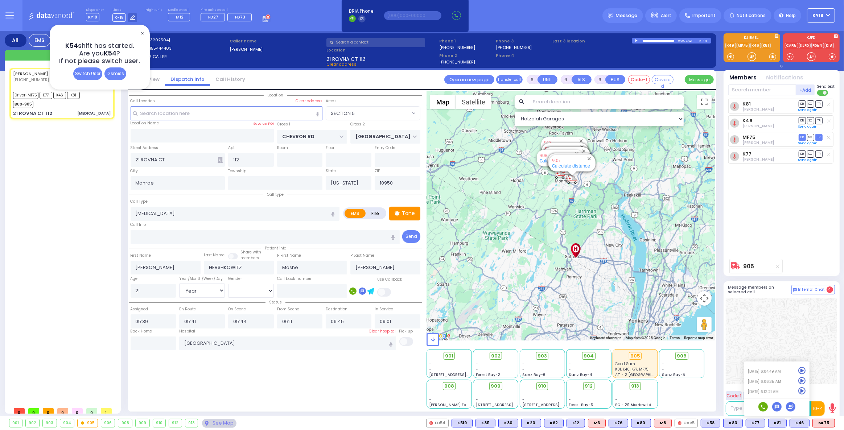
select select
radio input "true"
select select "Year"
select select "[DEMOGRAPHIC_DATA]"
select select "Hatzalah Garages"
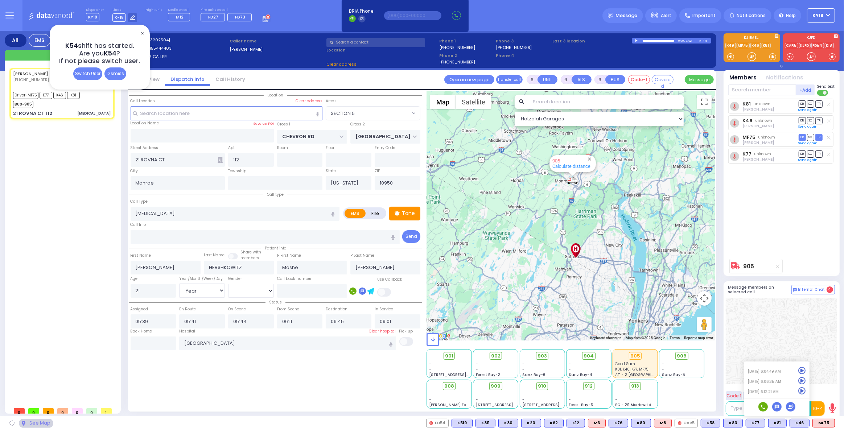
select select "SECTION 5"
select select
radio input "true"
select select "Year"
select select "[DEMOGRAPHIC_DATA]"
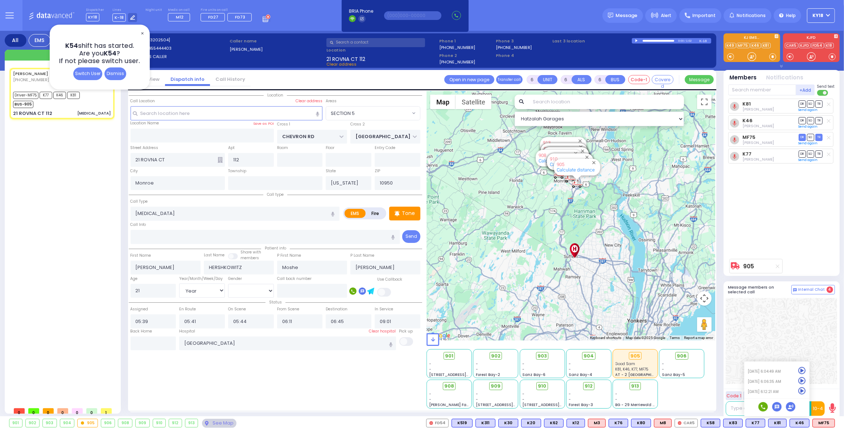
select select "Hatzalah Garages"
select select "SECTION 5"
select select
radio input "true"
select select "Year"
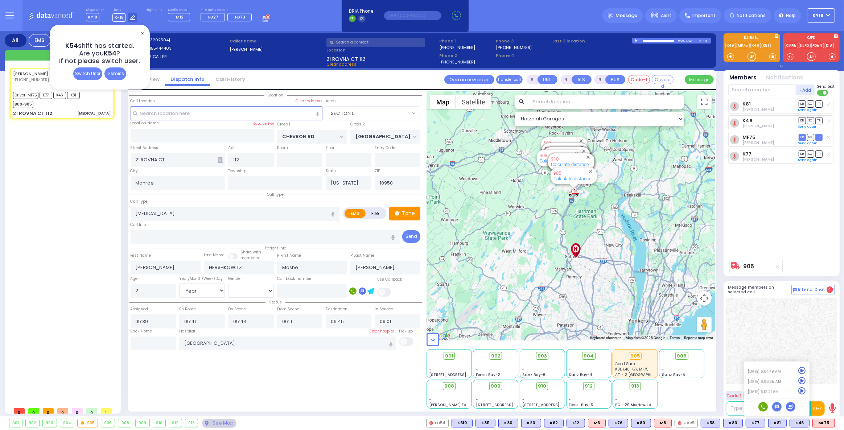
select select "[DEMOGRAPHIC_DATA]"
select select "Hatzalah Garages"
select select "SECTION 5"
select select
radio input "true"
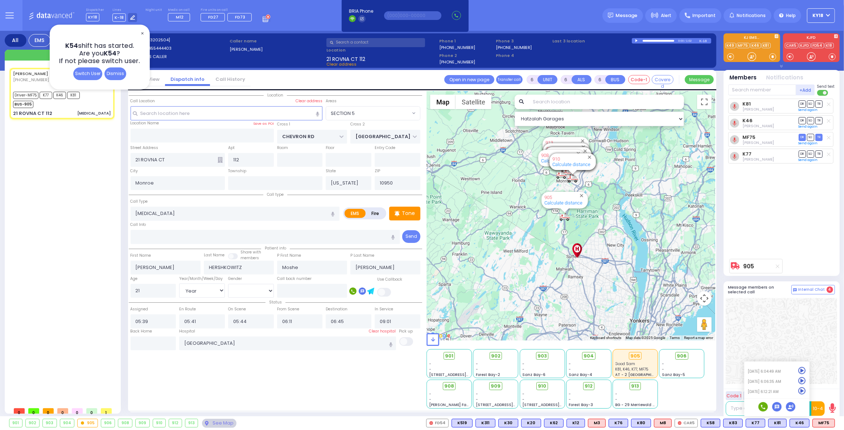
select select "Year"
select select "[DEMOGRAPHIC_DATA]"
select select "Hatzalah Garages"
select select "SECTION 5"
select select
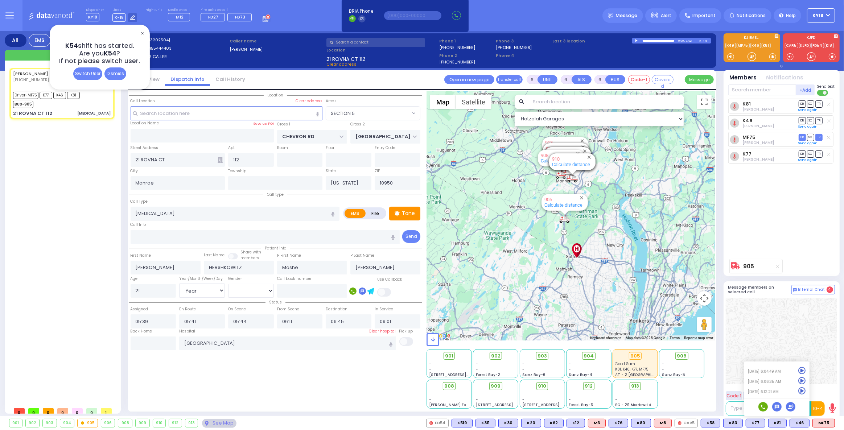
radio input "true"
select select "Year"
select select "[DEMOGRAPHIC_DATA]"
select select "Hatzalah Garages"
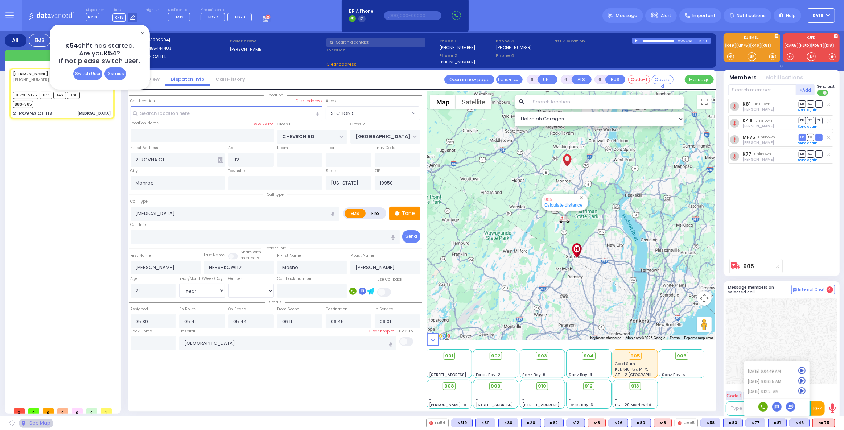
select select "SECTION 5"
